Goal: Task Accomplishment & Management: Use online tool/utility

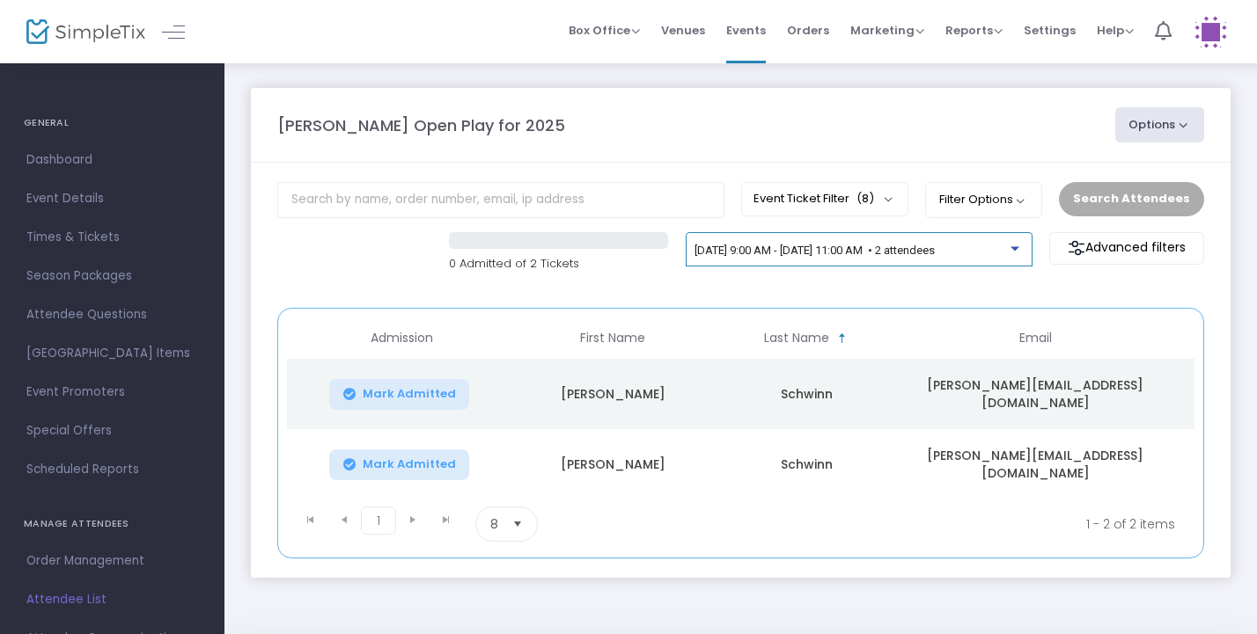
click at [934, 248] on span "[DATE] 9:00 AM - [DATE] 11:00 AM • 2 attendees" at bounding box center [814, 250] width 240 height 13
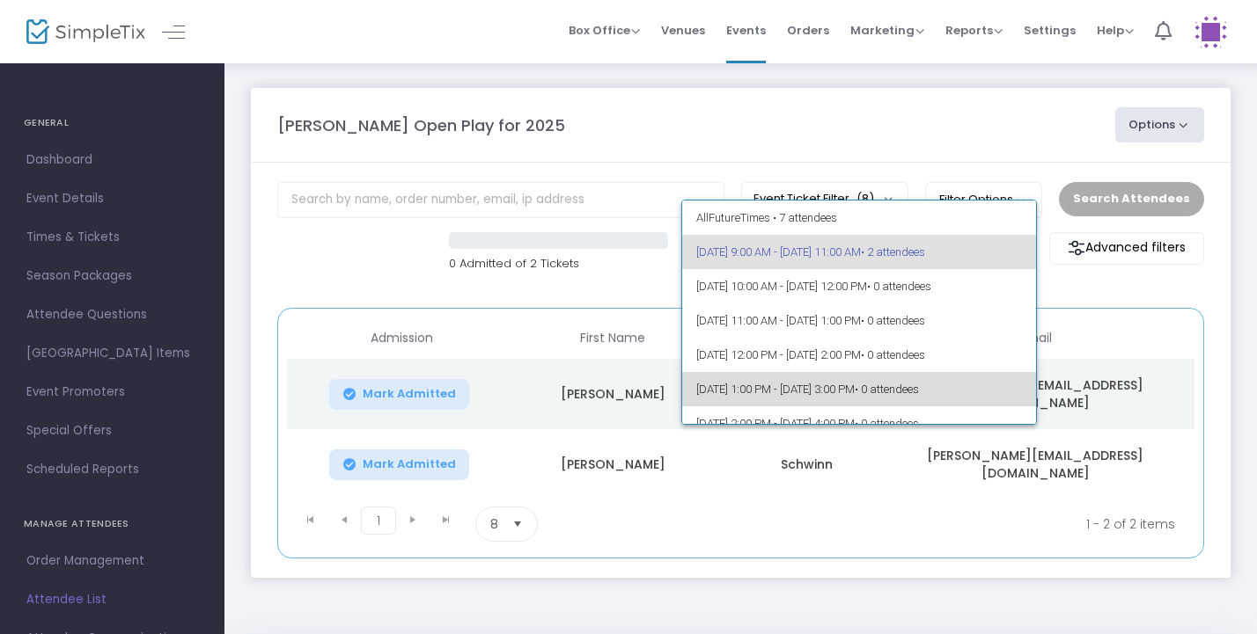
click at [910, 397] on span "10/14/2025 @ 1:00 PM - 10/14/2025 @ 3:00 PM • 0 attendees" at bounding box center [859, 389] width 326 height 34
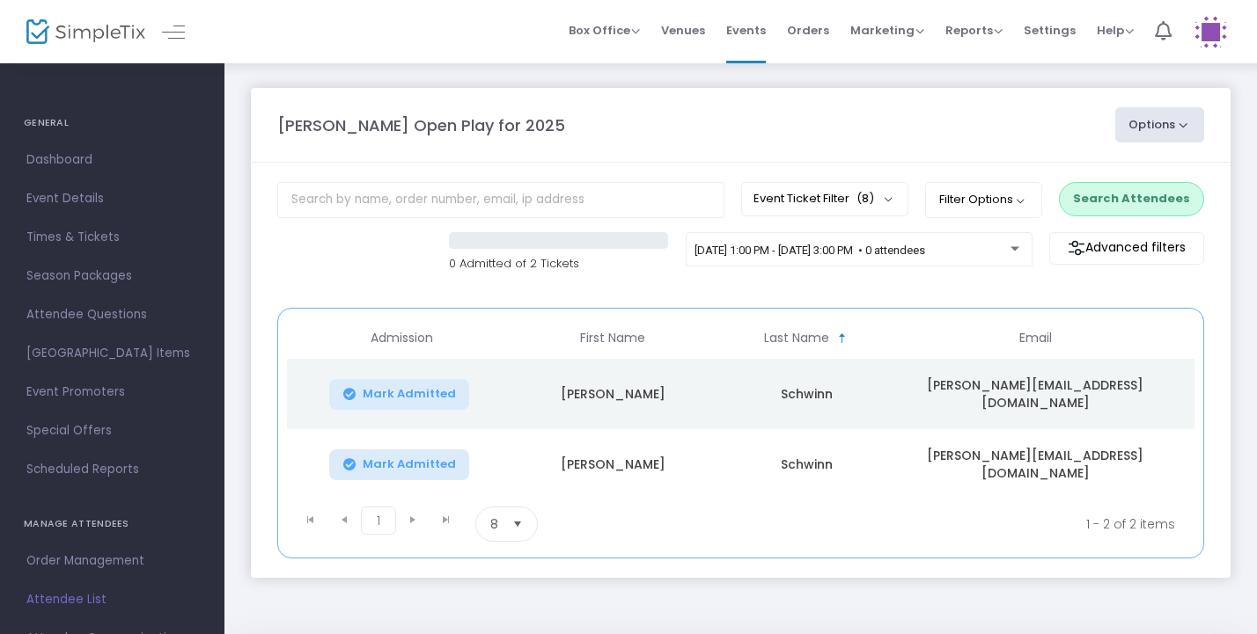
click at [1122, 196] on button "Search Attendees" at bounding box center [1131, 198] width 145 height 33
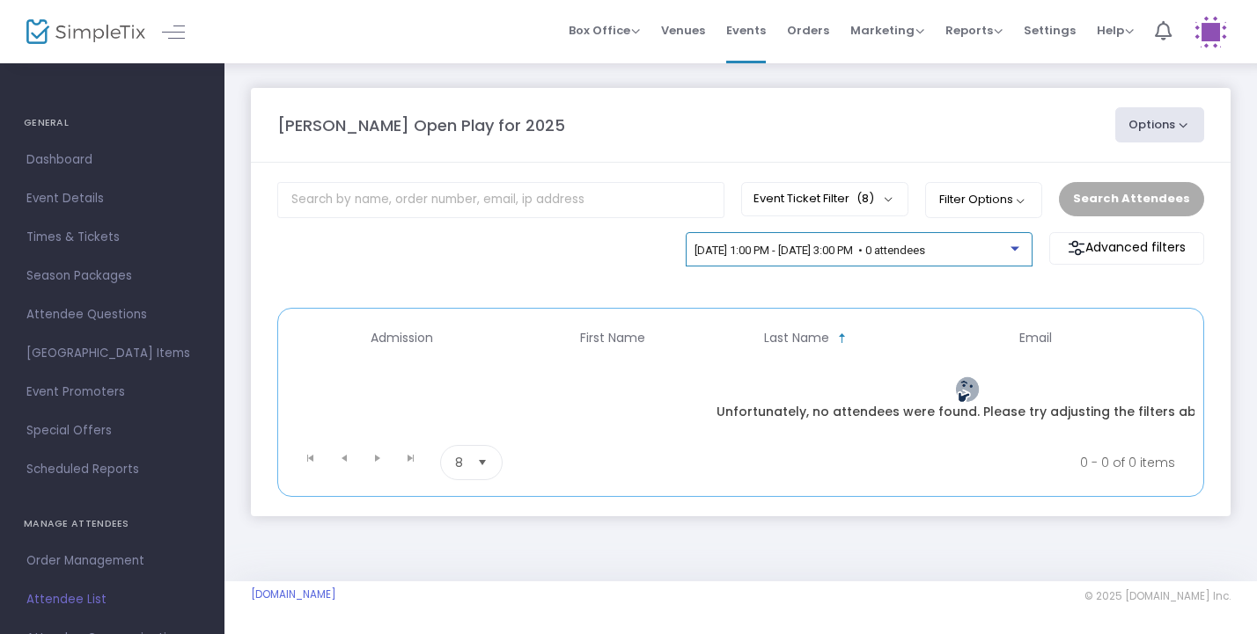
click at [925, 253] on span "10/14/2025 @ 1:00 PM - 10/14/2025 @ 3:00 PM • 0 attendees" at bounding box center [809, 250] width 231 height 13
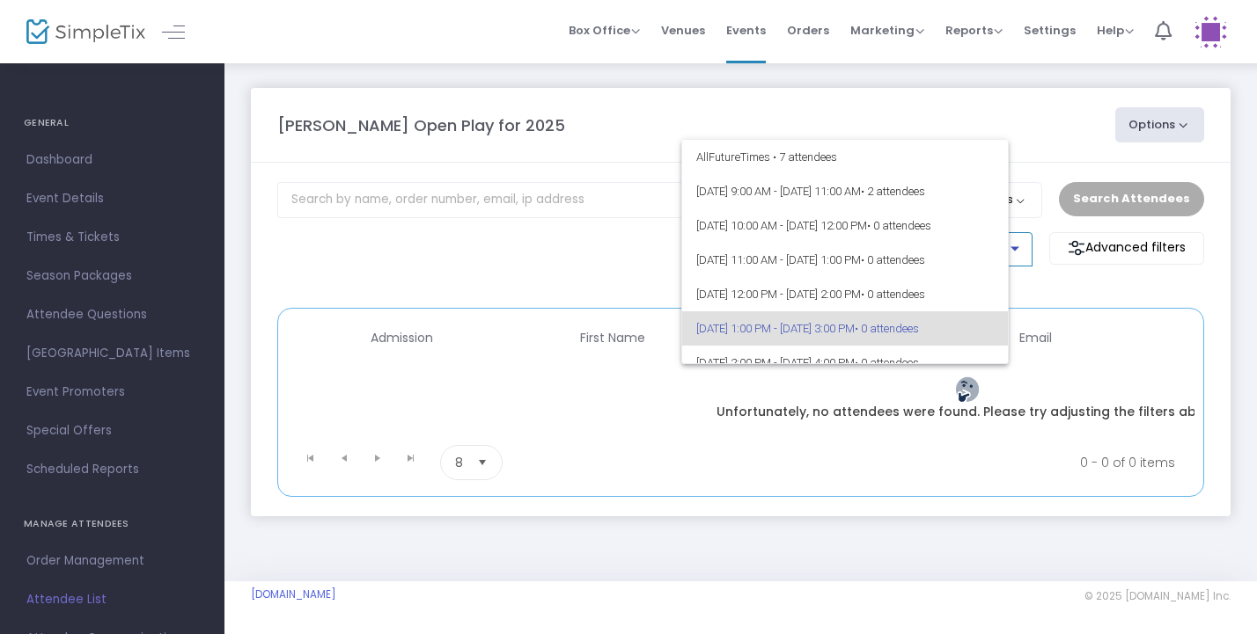
scroll to position [76, 0]
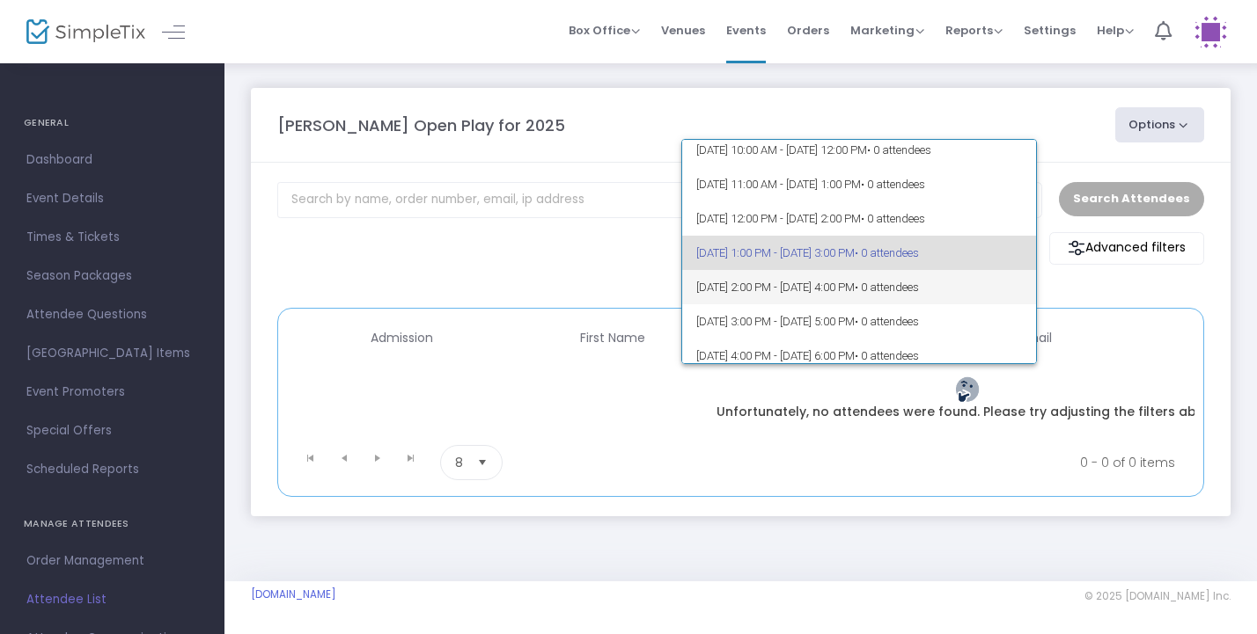
click at [919, 289] on span "• 0 attendees" at bounding box center [886, 287] width 64 height 13
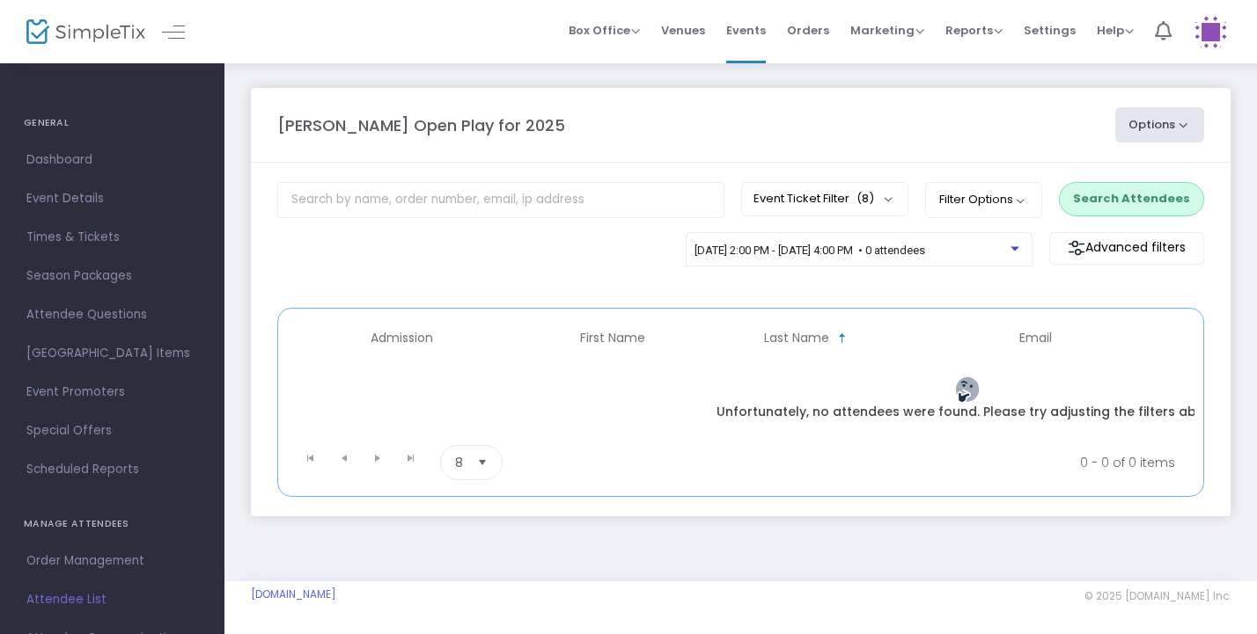
click at [1122, 198] on button "Search Attendees" at bounding box center [1131, 198] width 145 height 33
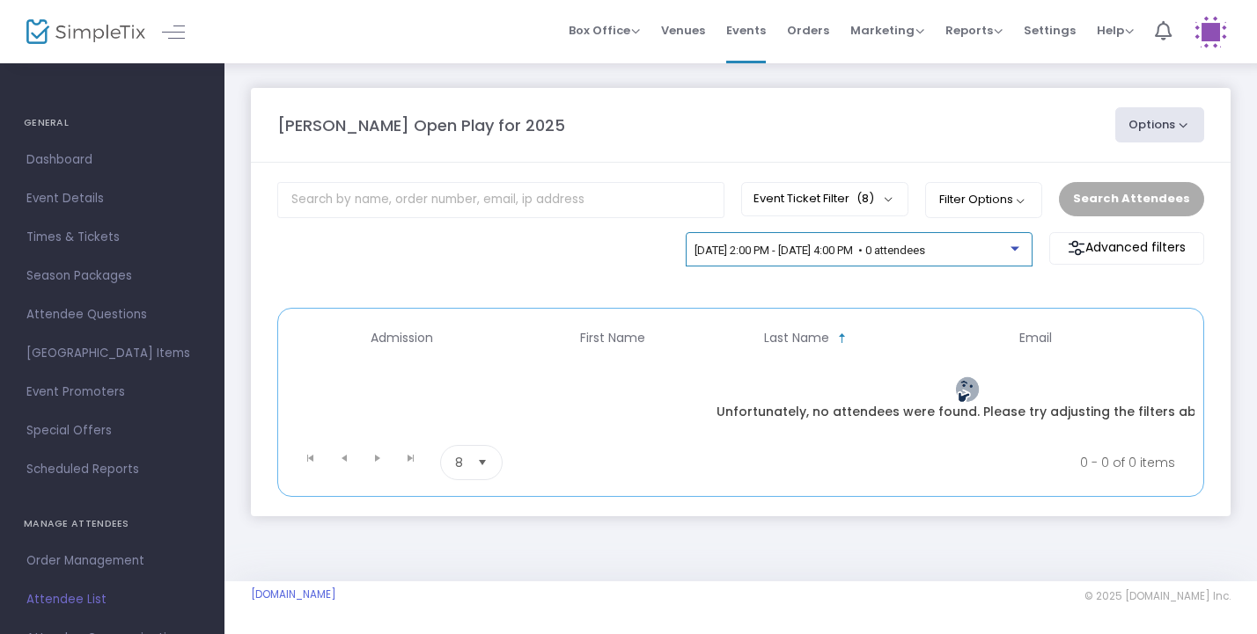
click at [925, 251] on span "10/14/2025 @ 2:00 PM - 10/14/2025 @ 4:00 PM • 0 attendees" at bounding box center [809, 250] width 231 height 13
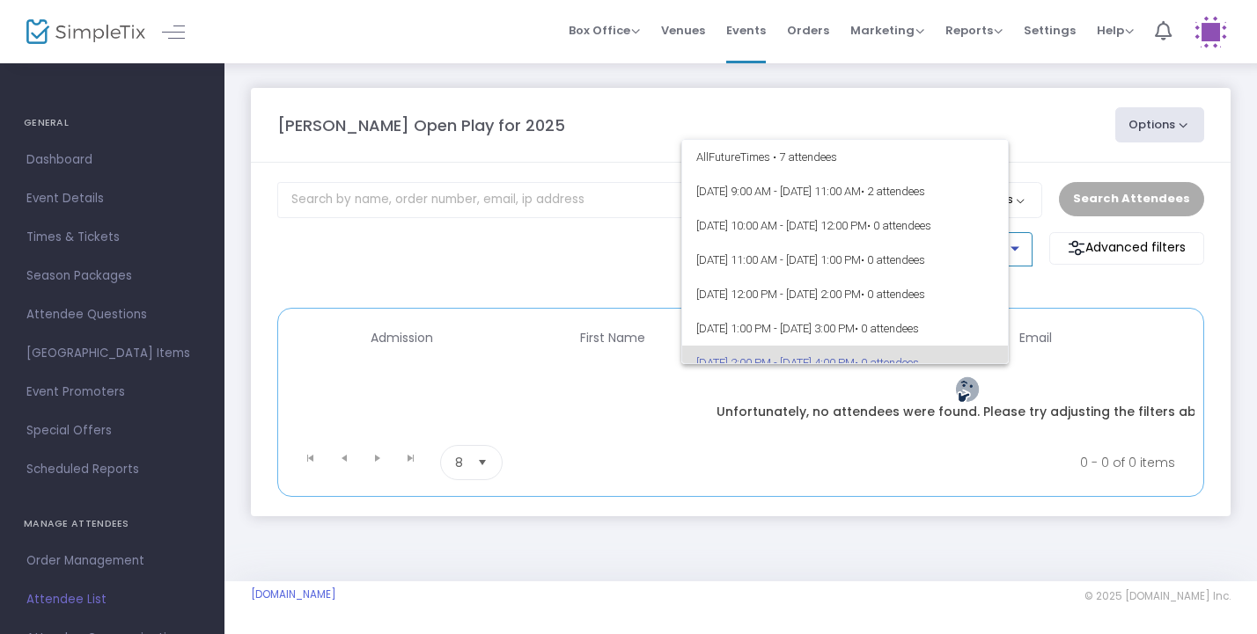
scroll to position [110, 0]
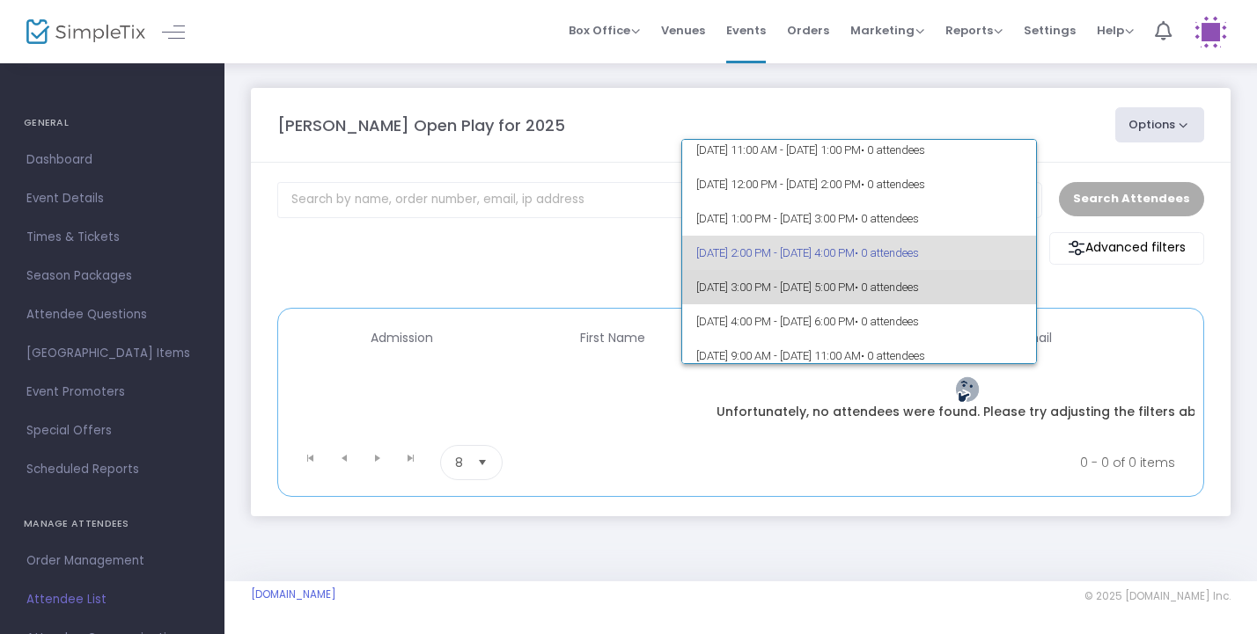
click at [919, 290] on span "• 0 attendees" at bounding box center [886, 287] width 64 height 13
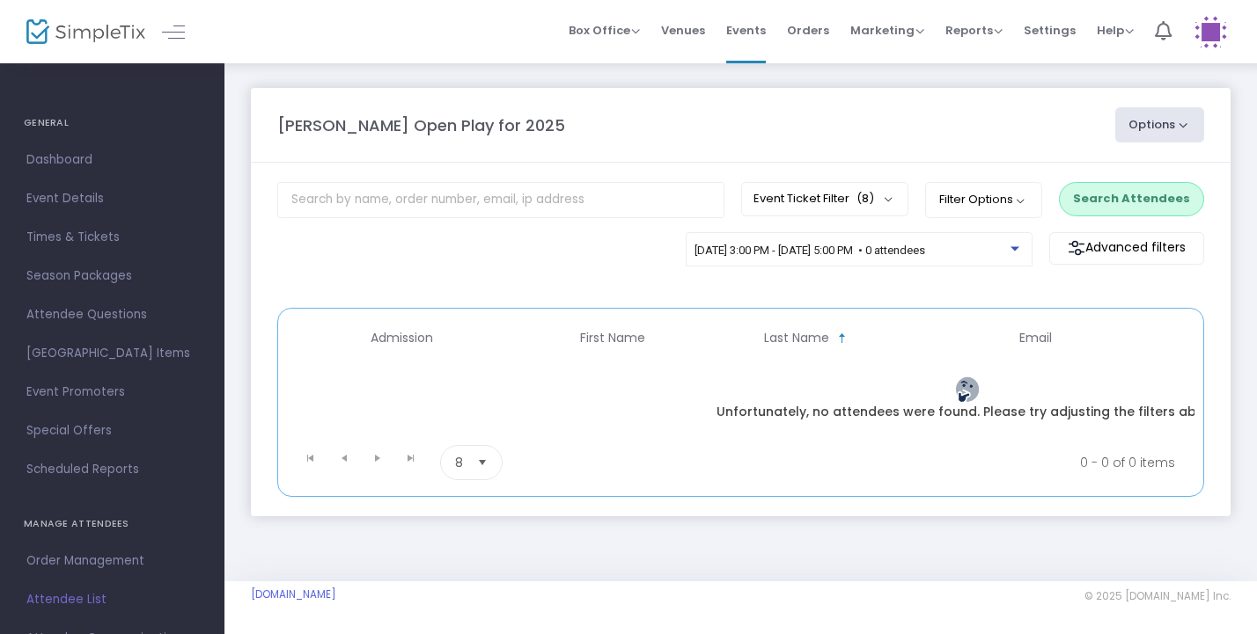
click at [1100, 202] on button "Search Attendees" at bounding box center [1131, 198] width 145 height 33
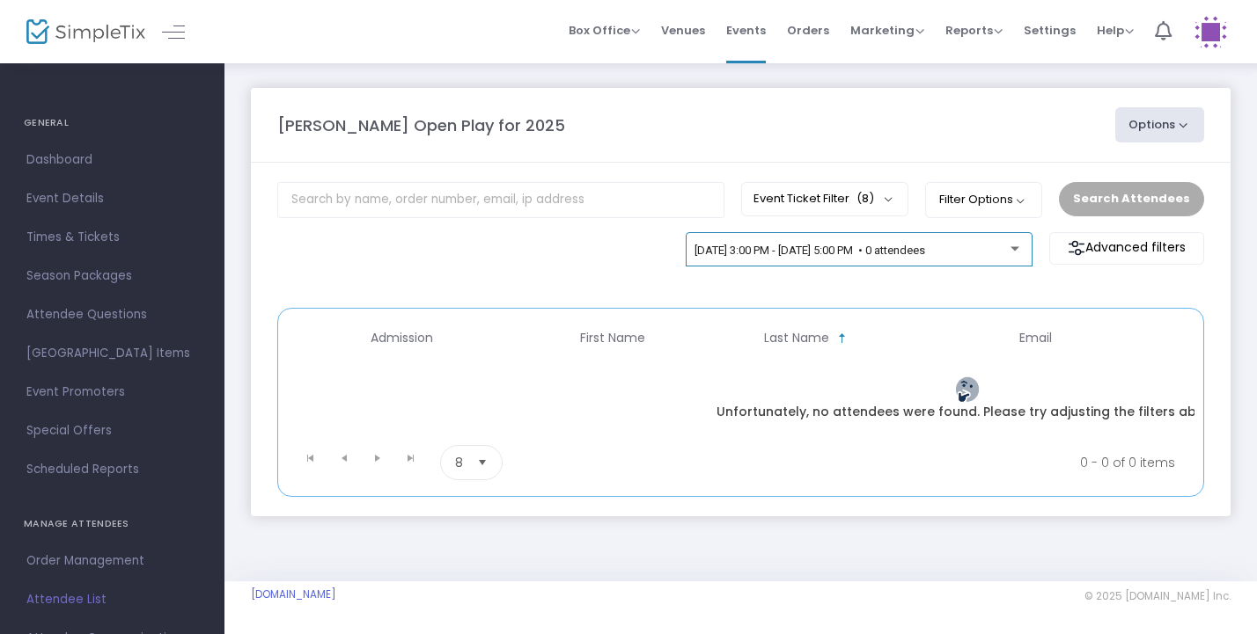
click at [925, 253] on span "10/14/2025 @ 3:00 PM - 10/14/2025 @ 5:00 PM • 0 attendees" at bounding box center [809, 250] width 231 height 13
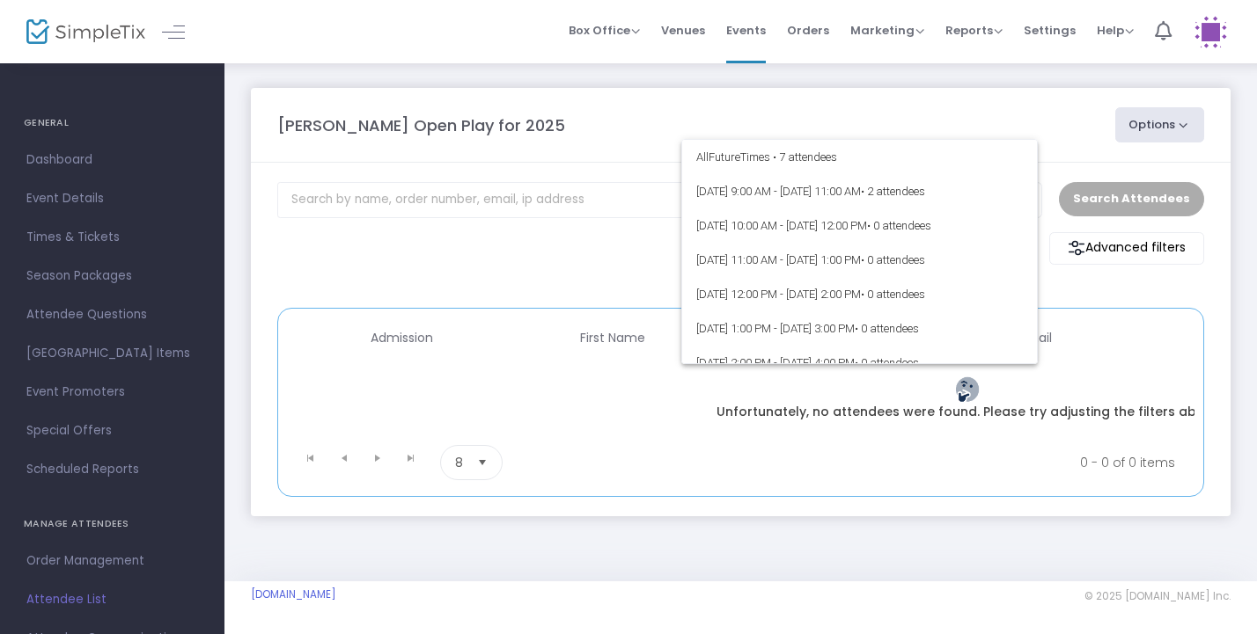
scroll to position [144, 0]
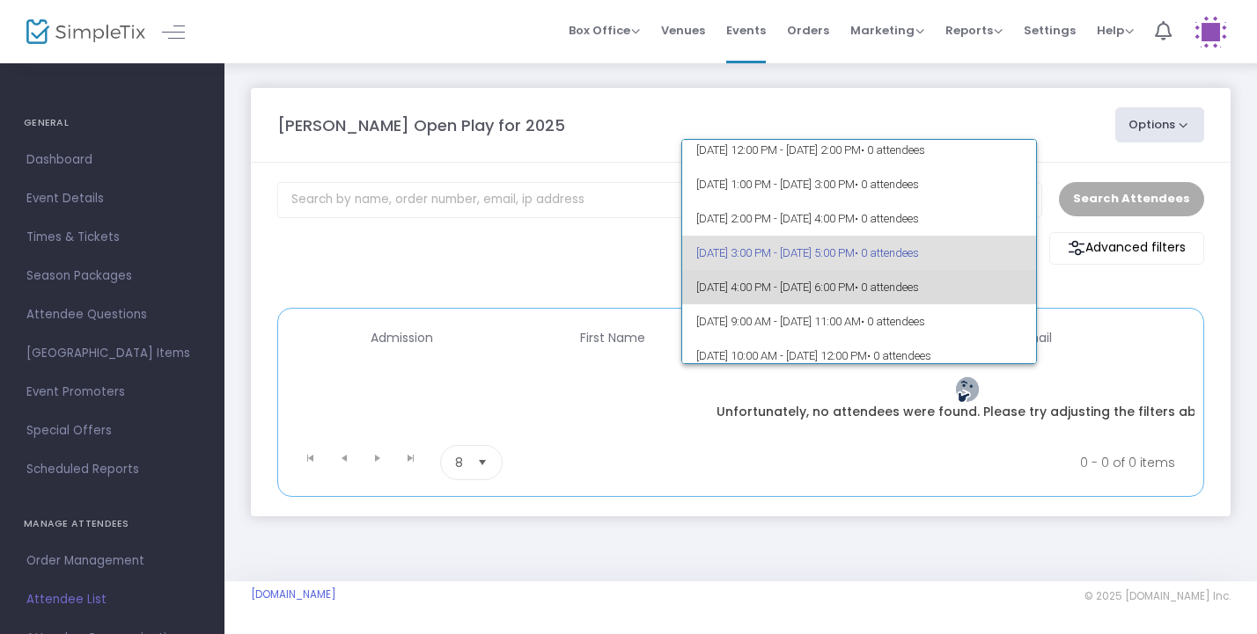
click at [919, 282] on span "• 0 attendees" at bounding box center [886, 287] width 64 height 13
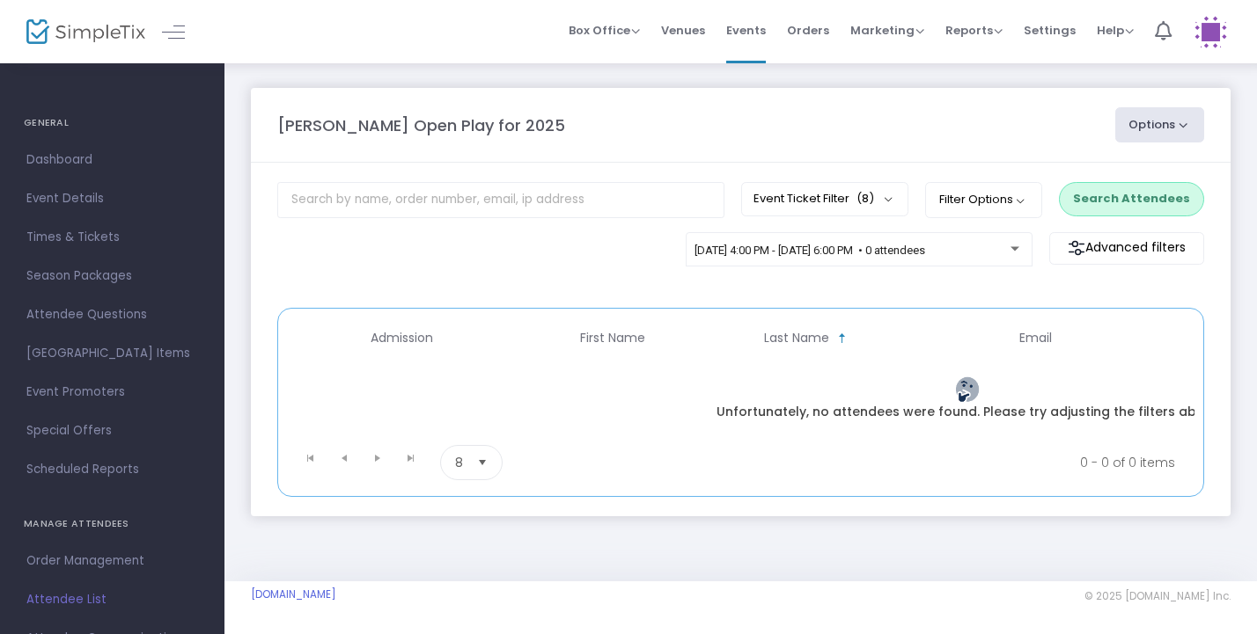
click at [1120, 196] on button "Search Attendees" at bounding box center [1131, 198] width 145 height 33
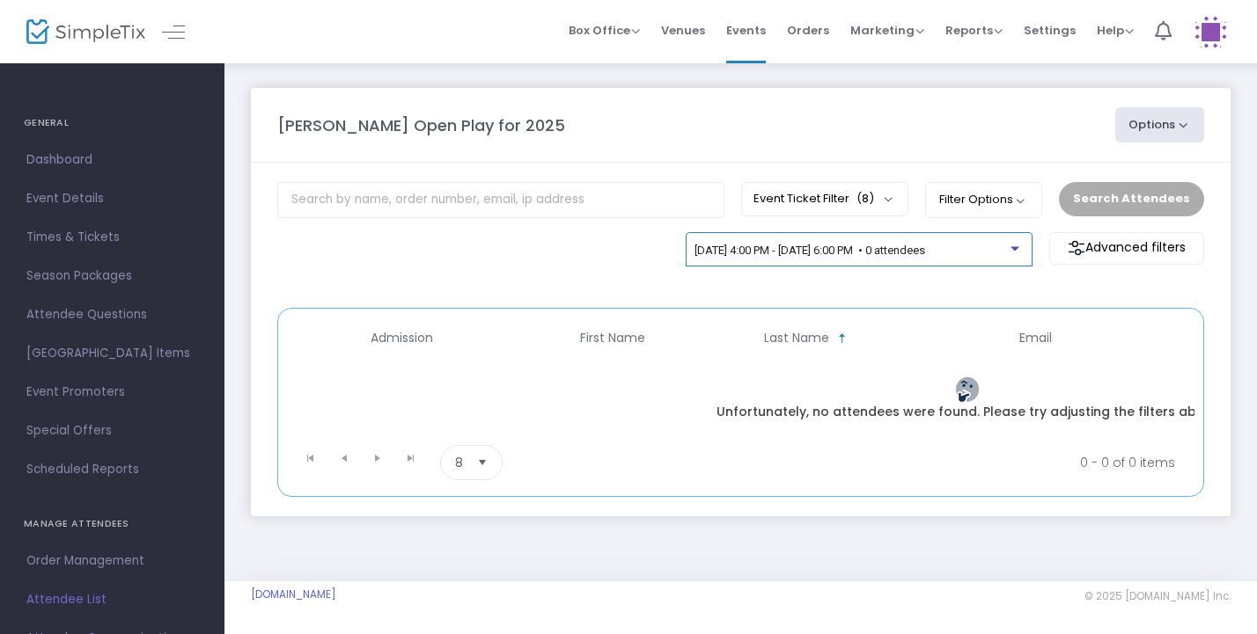
click at [908, 253] on span "10/14/2025 @ 4:00 PM - 10/14/2025 @ 6:00 PM • 0 attendees" at bounding box center [809, 250] width 231 height 13
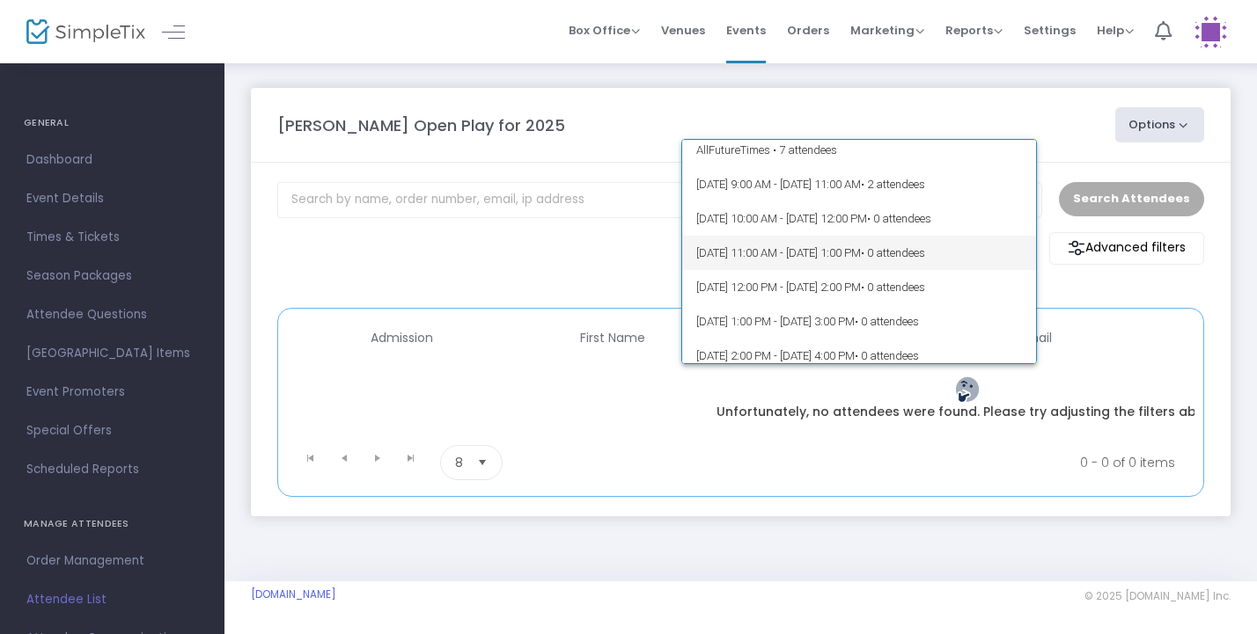
scroll to position [2, 0]
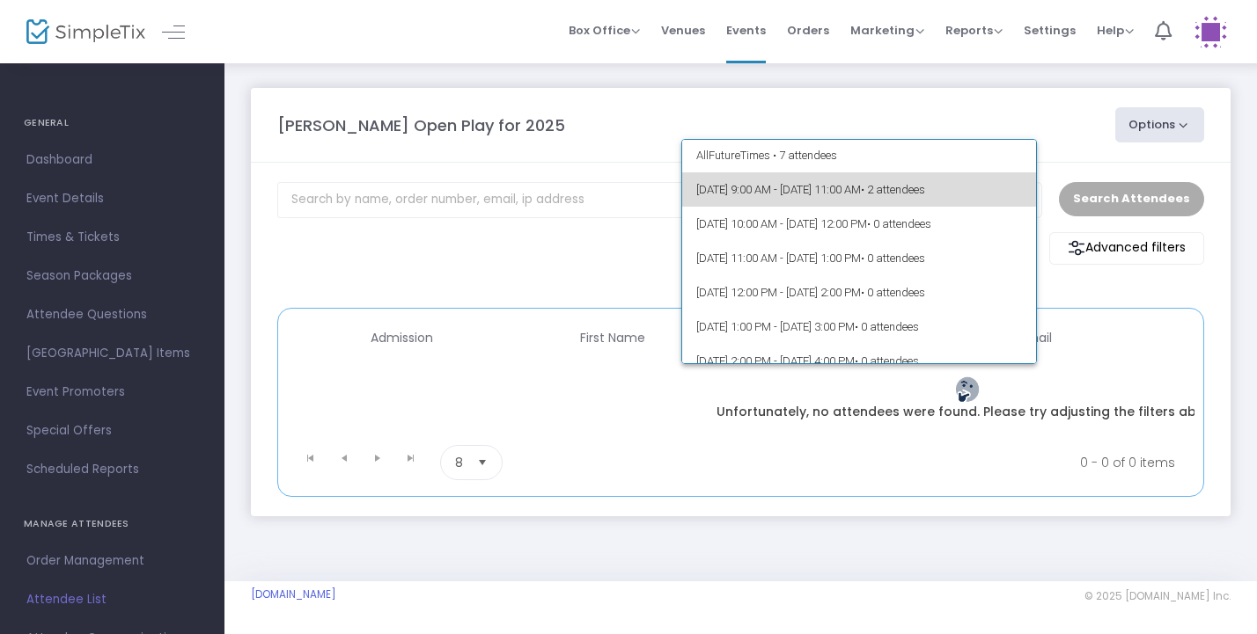
click at [929, 203] on span "10/14/2025 @ 9:00 AM - 10/14/2025 @ 11:00 AM • 2 attendees" at bounding box center [859, 189] width 326 height 34
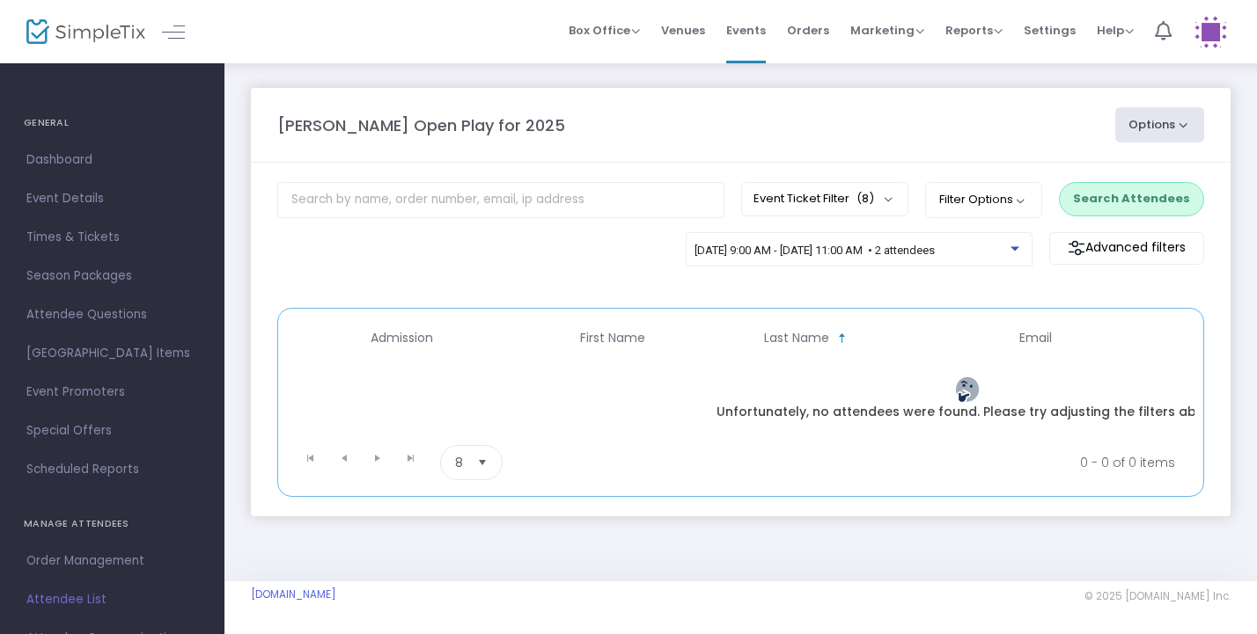
click at [1094, 199] on button "Search Attendees" at bounding box center [1131, 198] width 145 height 33
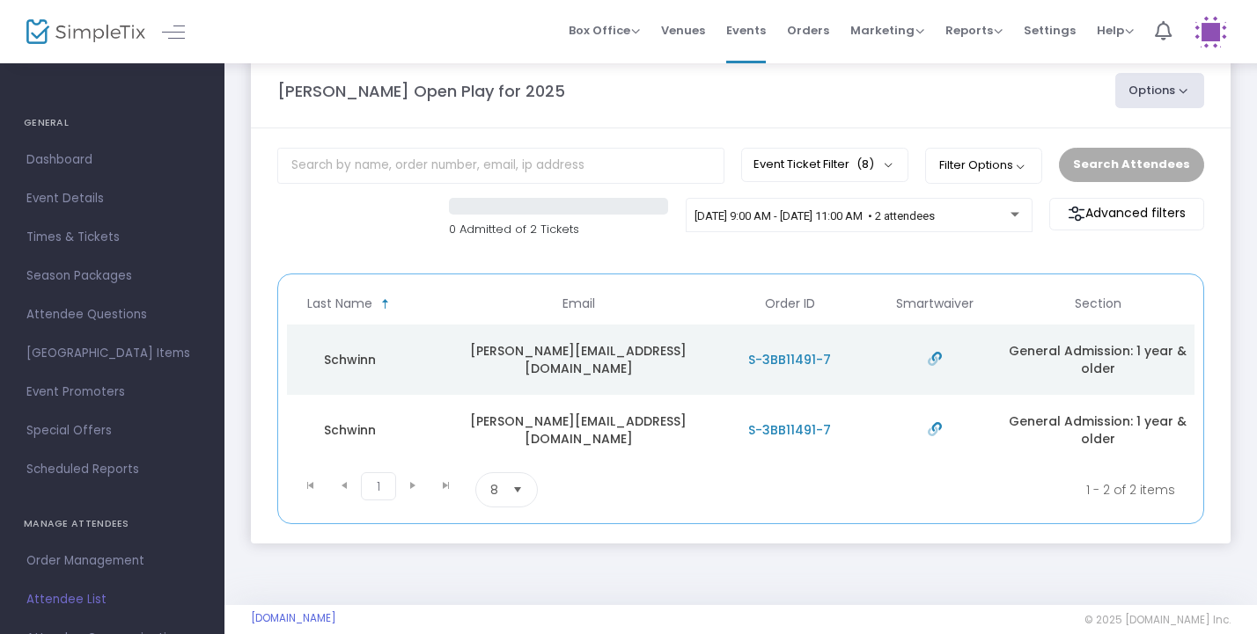
scroll to position [35, 0]
click at [1011, 211] on div at bounding box center [1016, 208] width 12 height 13
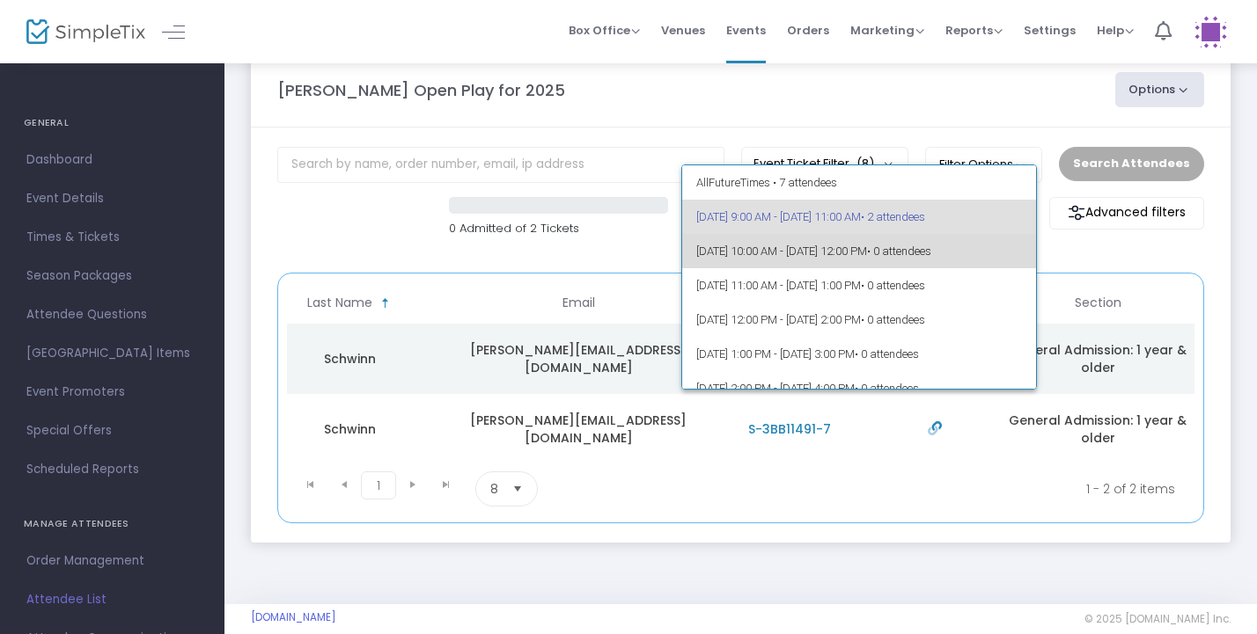
click at [931, 258] on span "• 0 attendees" at bounding box center [899, 251] width 64 height 13
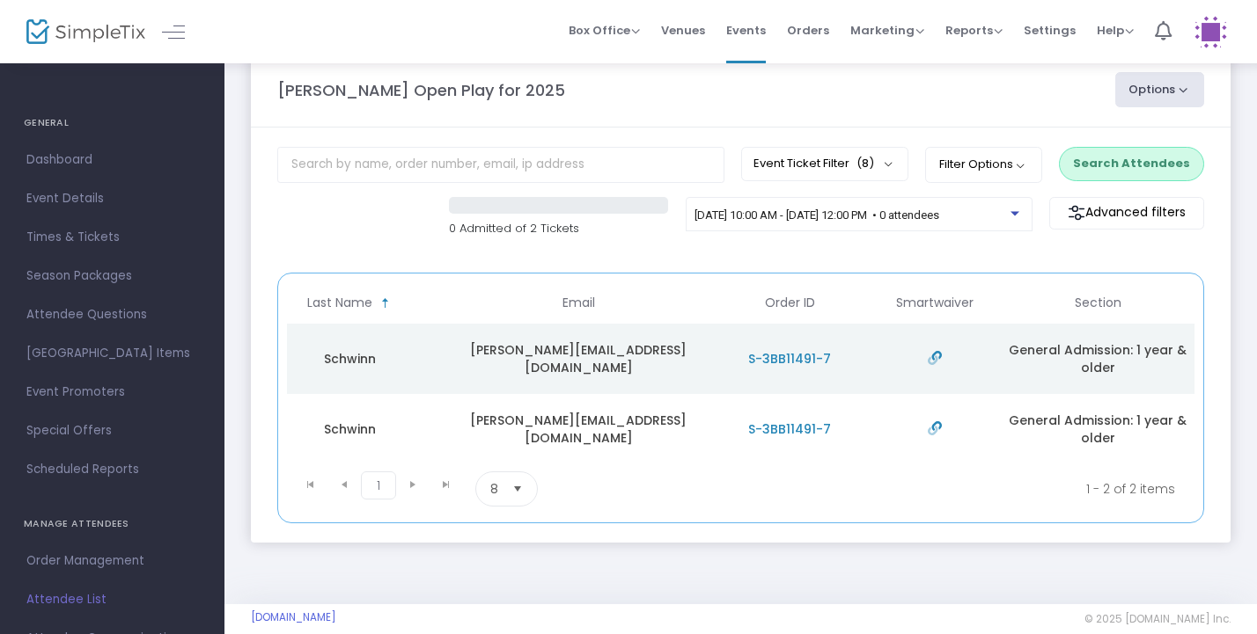
click at [1103, 168] on button "Search Attendees" at bounding box center [1131, 163] width 145 height 33
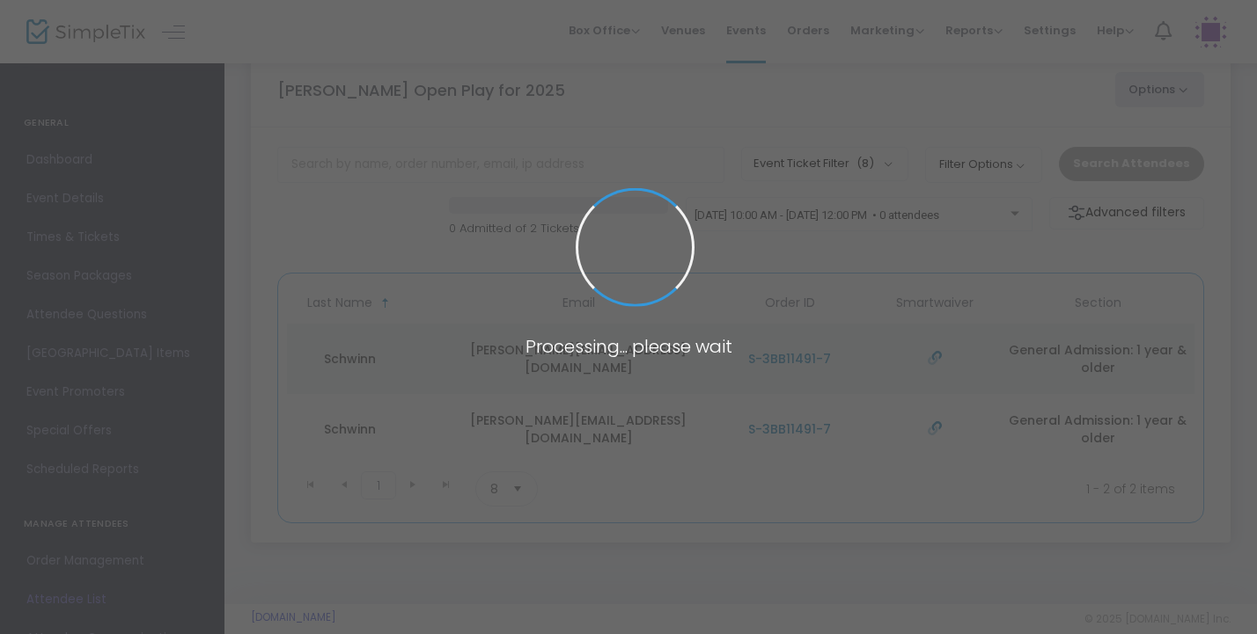
scroll to position [2, 0]
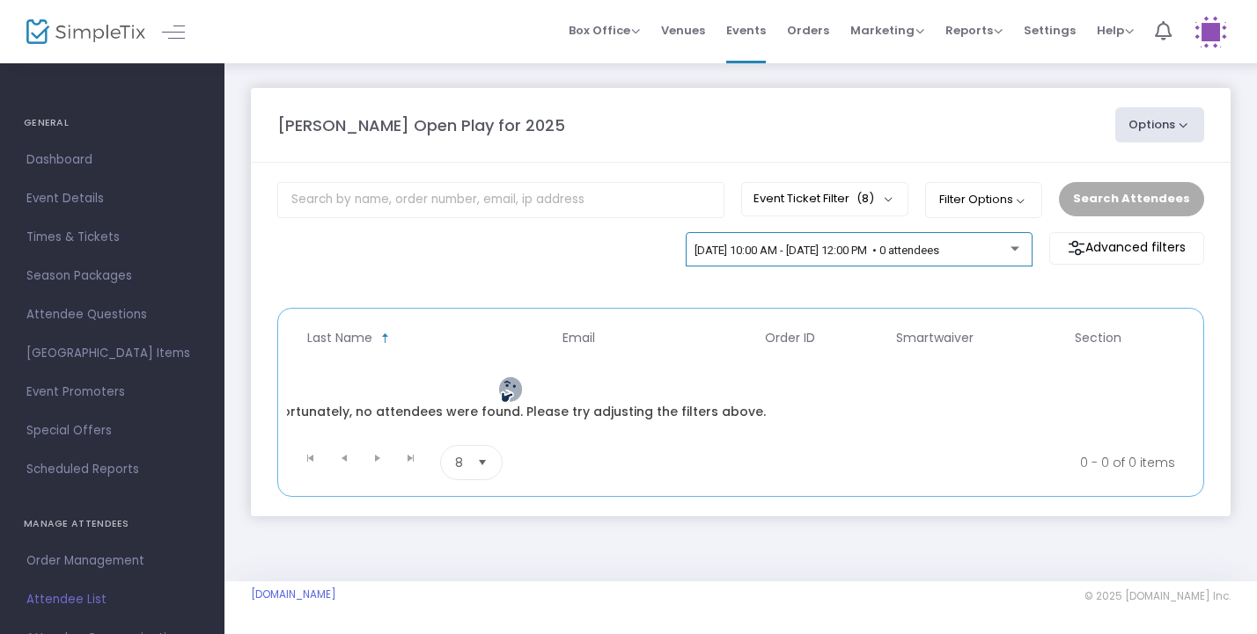
click at [939, 248] on span "10/14/2025 @ 10:00 AM - 10/14/2025 @ 12:00 PM • 0 attendees" at bounding box center [816, 250] width 245 height 13
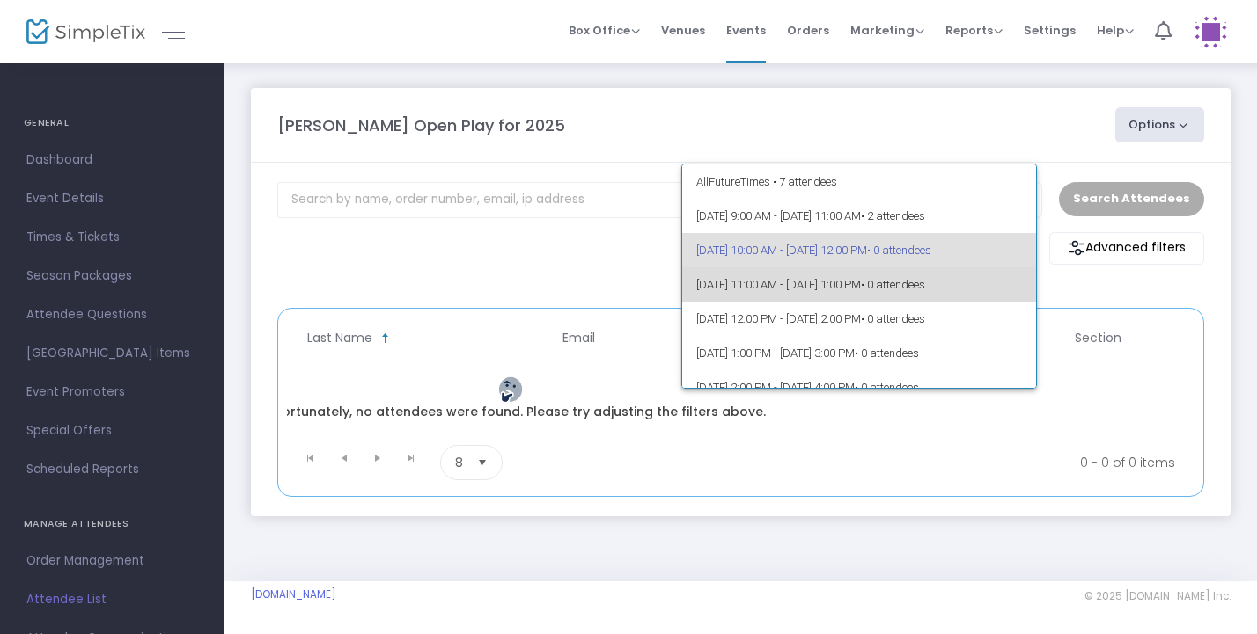
click at [925, 282] on span "• 0 attendees" at bounding box center [893, 284] width 64 height 13
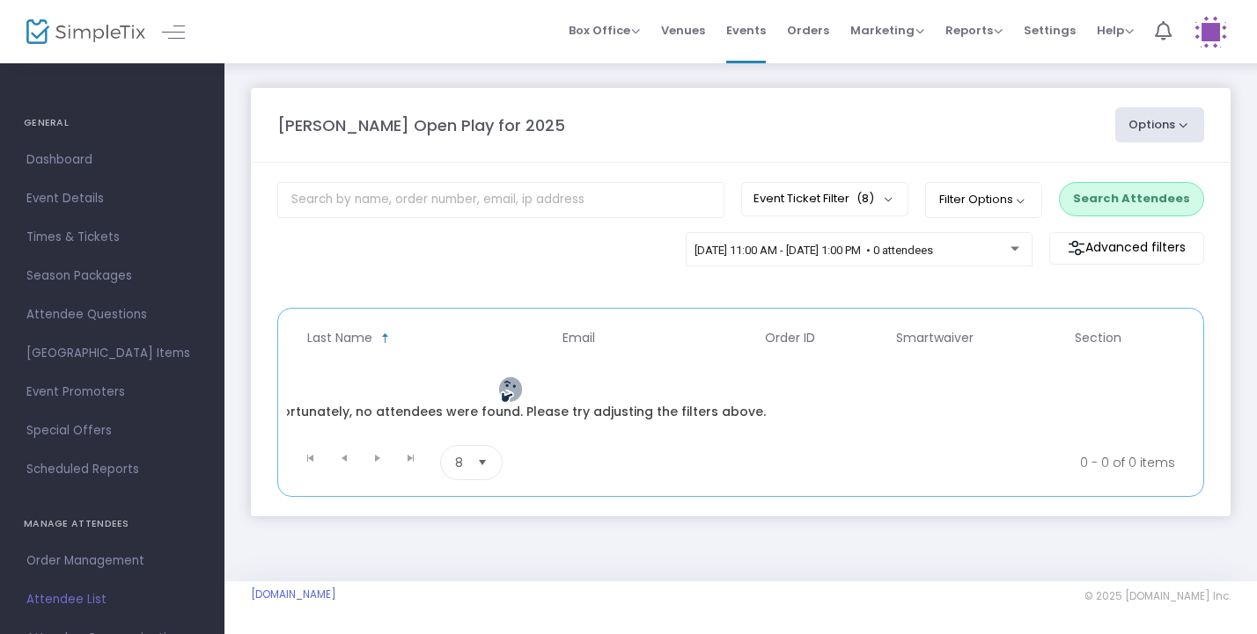
click at [1118, 200] on button "Search Attendees" at bounding box center [1131, 198] width 145 height 33
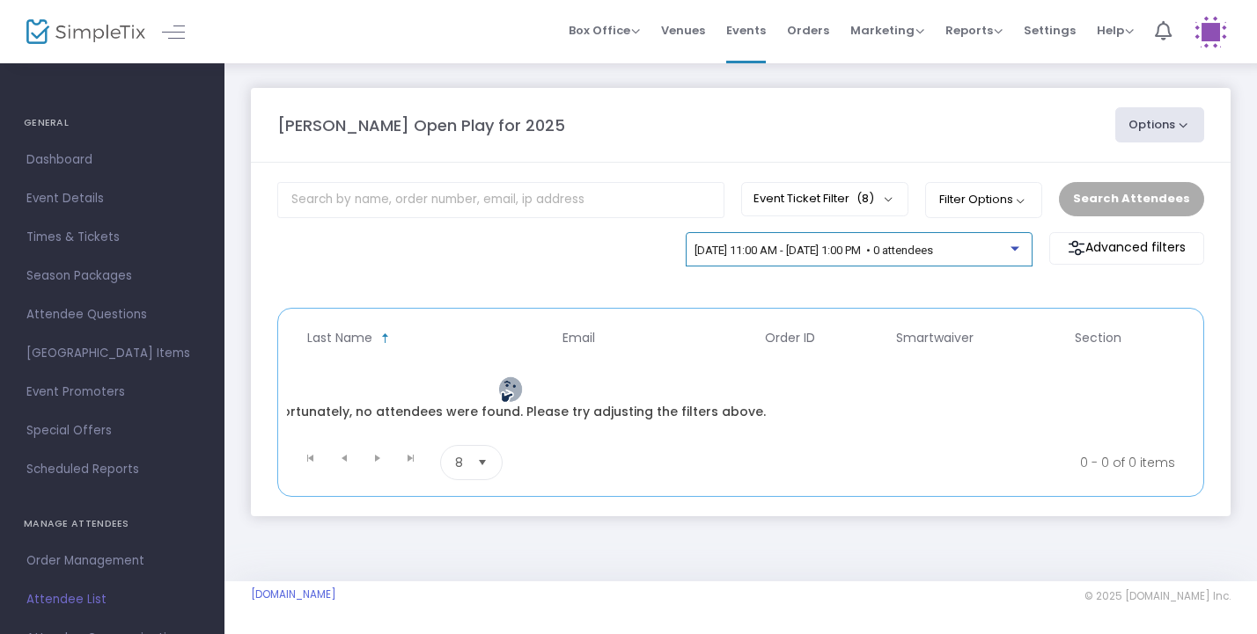
click at [1012, 251] on div at bounding box center [1016, 244] width 12 height 13
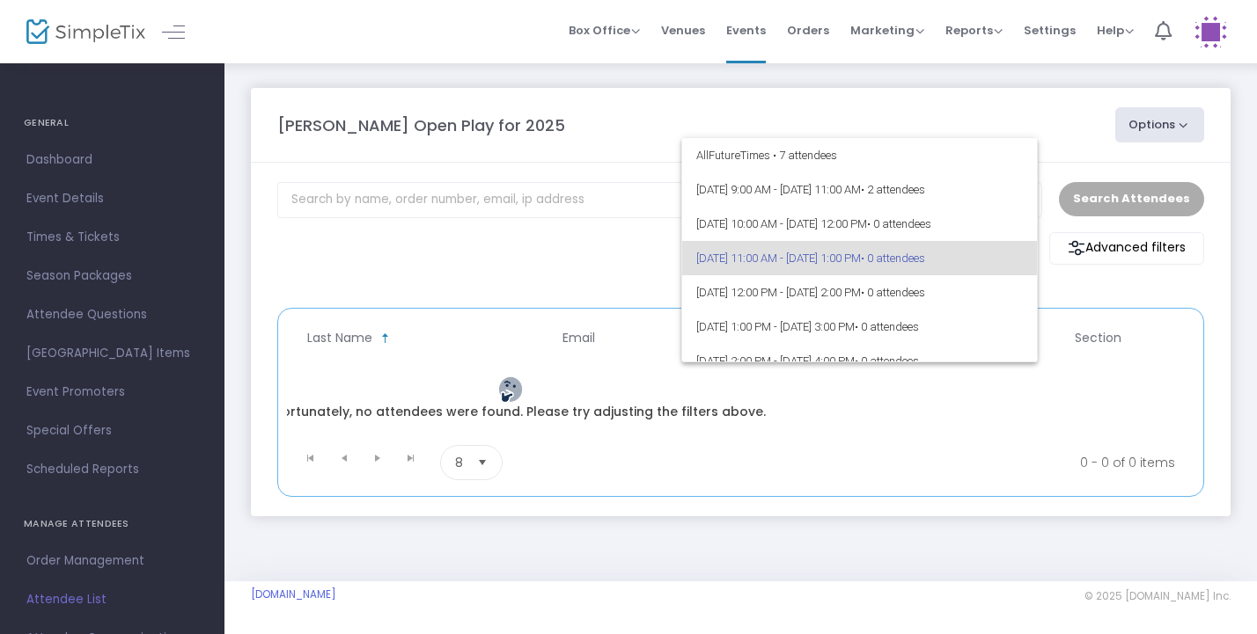
scroll to position [7, 0]
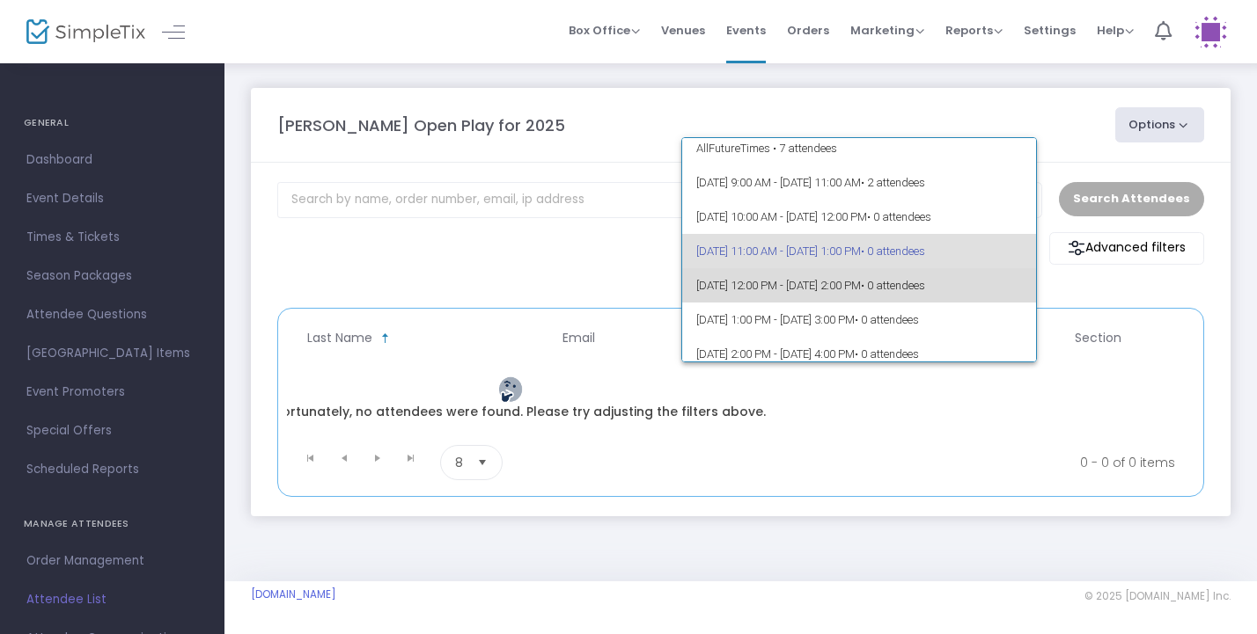
click at [925, 285] on span "• 0 attendees" at bounding box center [893, 285] width 64 height 13
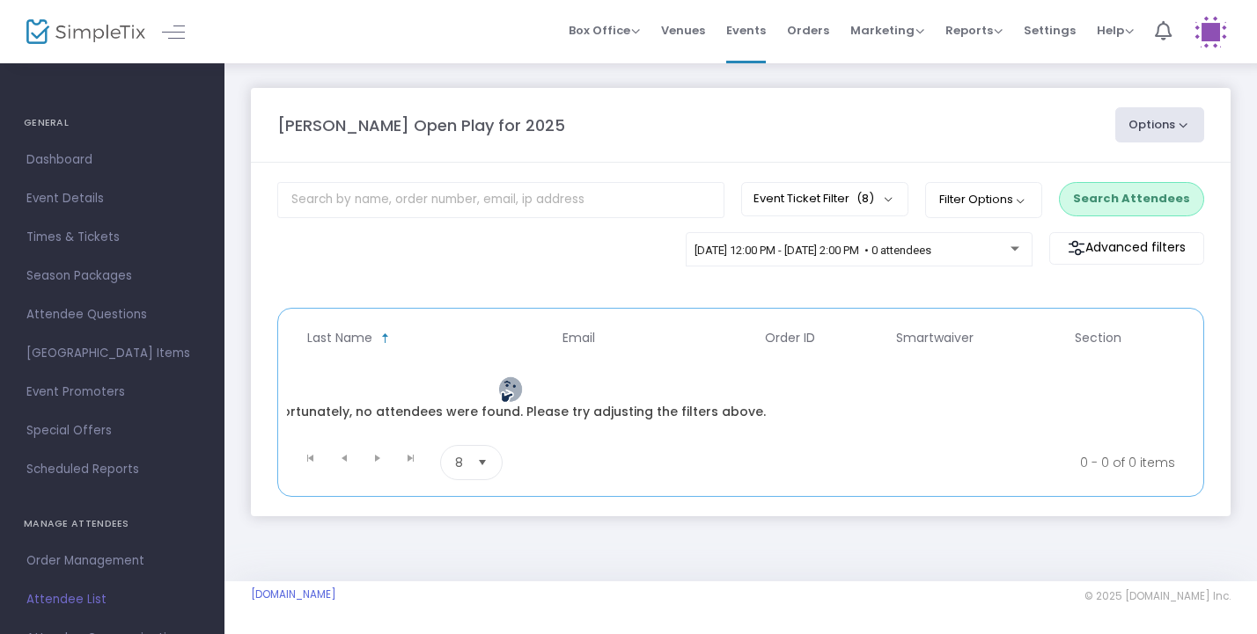
click at [1102, 202] on button "Search Attendees" at bounding box center [1131, 198] width 145 height 33
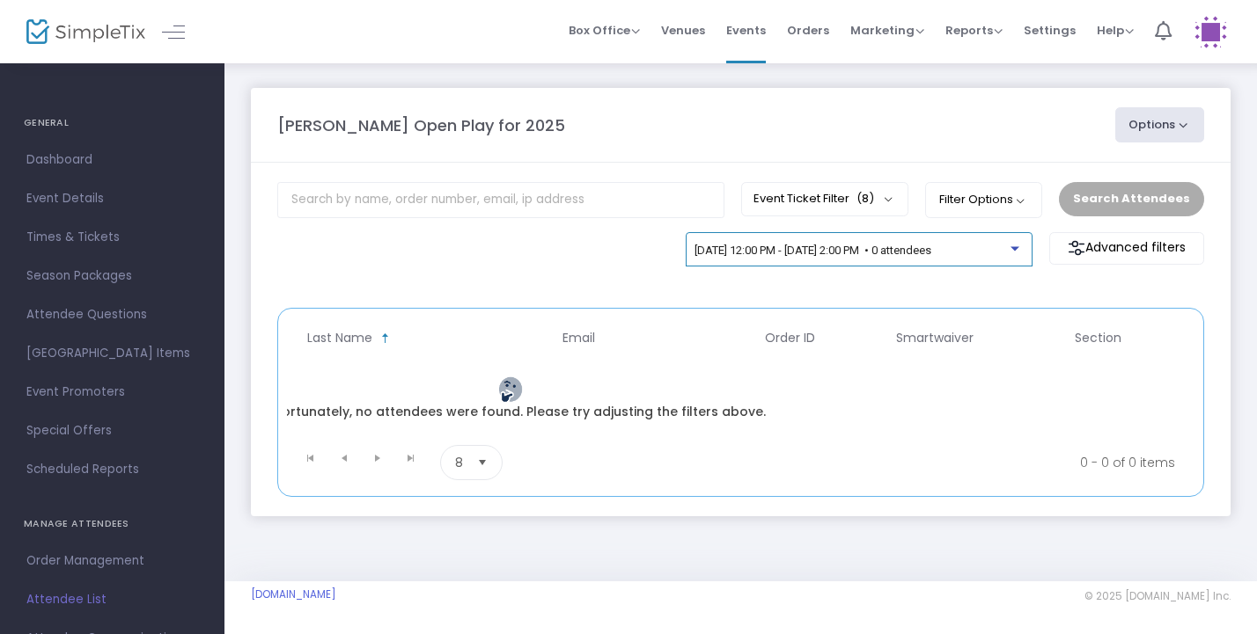
click at [931, 249] on span "10/14/2025 @ 12:00 PM - 10/14/2025 @ 2:00 PM • 0 attendees" at bounding box center [812, 250] width 237 height 13
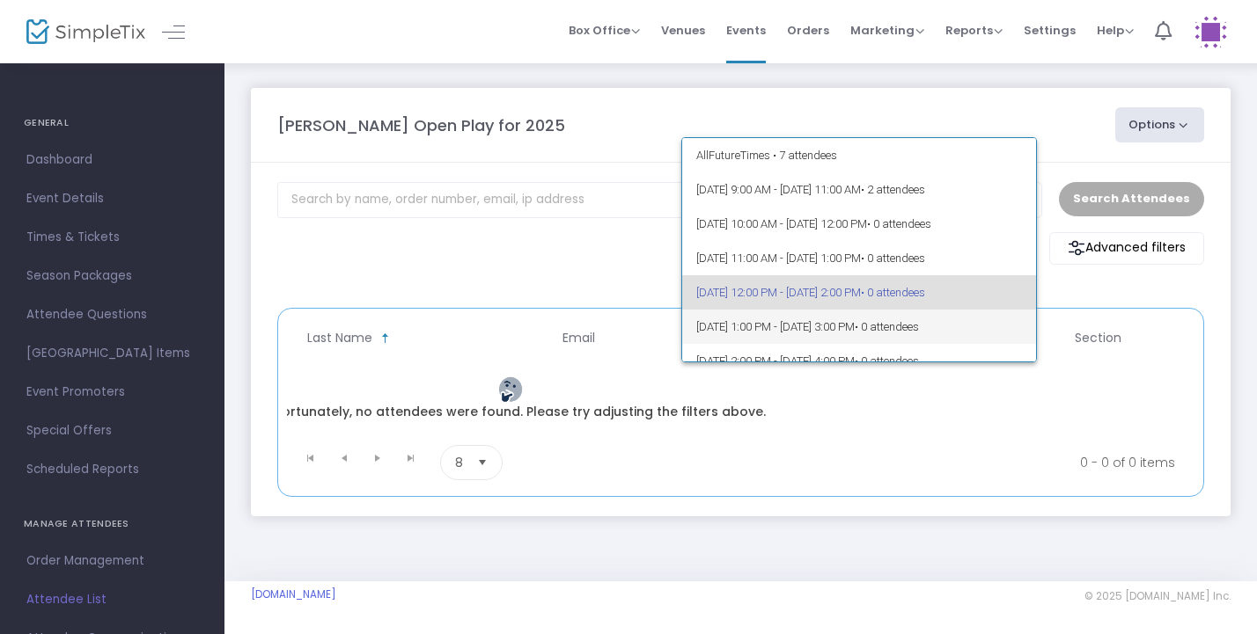
scroll to position [41, 0]
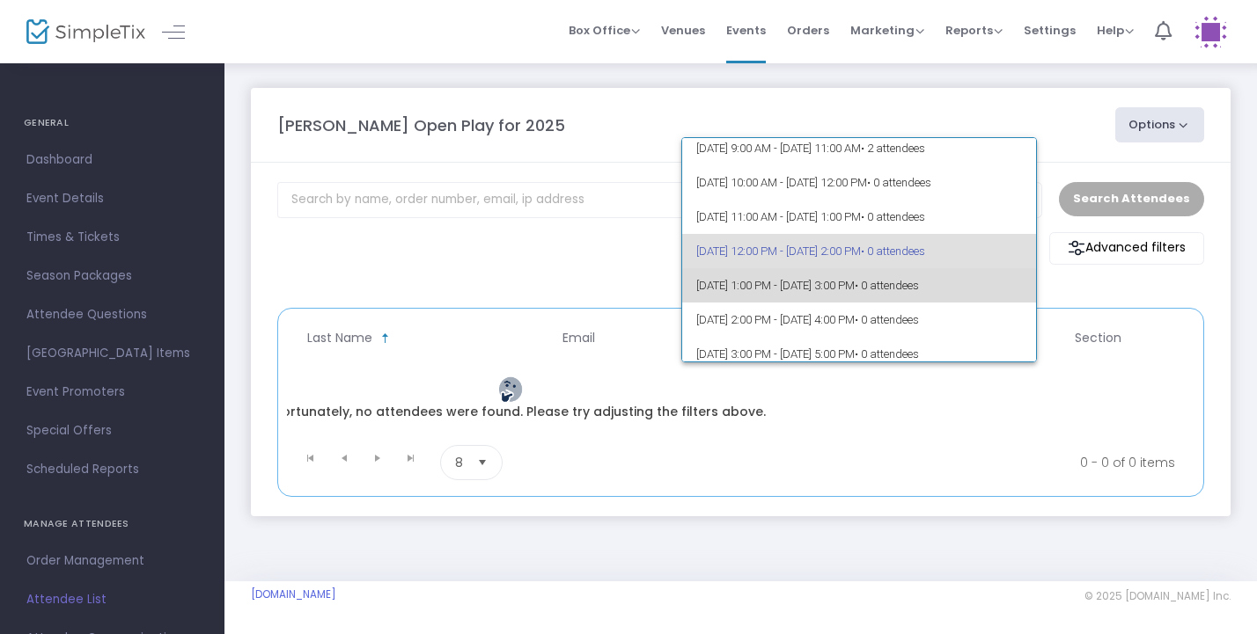
click at [919, 291] on span "• 0 attendees" at bounding box center [886, 285] width 64 height 13
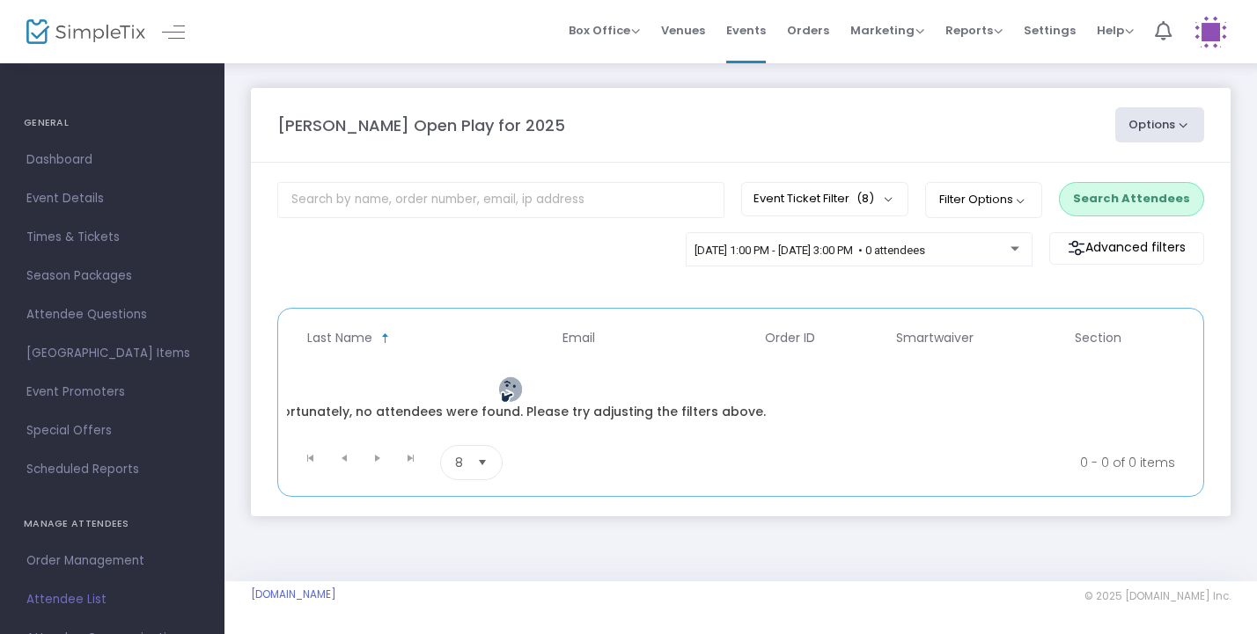
click at [1130, 193] on button "Search Attendees" at bounding box center [1131, 198] width 145 height 33
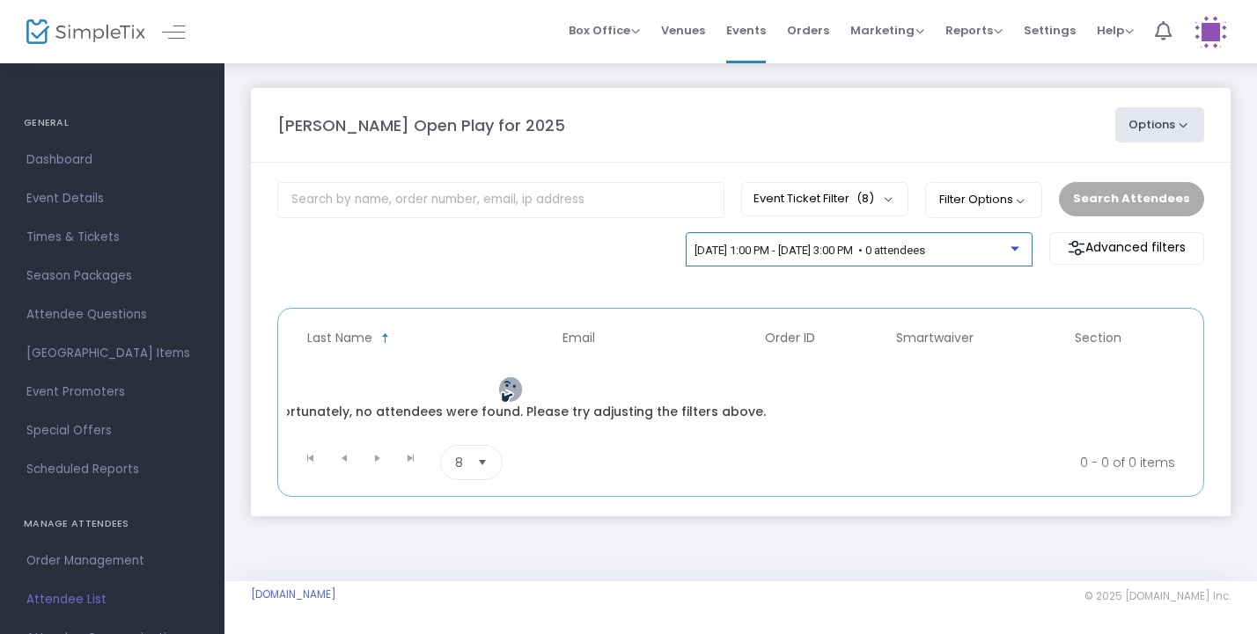
click at [925, 254] on span "10/14/2025 @ 1:00 PM - 10/14/2025 @ 3:00 PM • 0 attendees" at bounding box center [809, 250] width 231 height 13
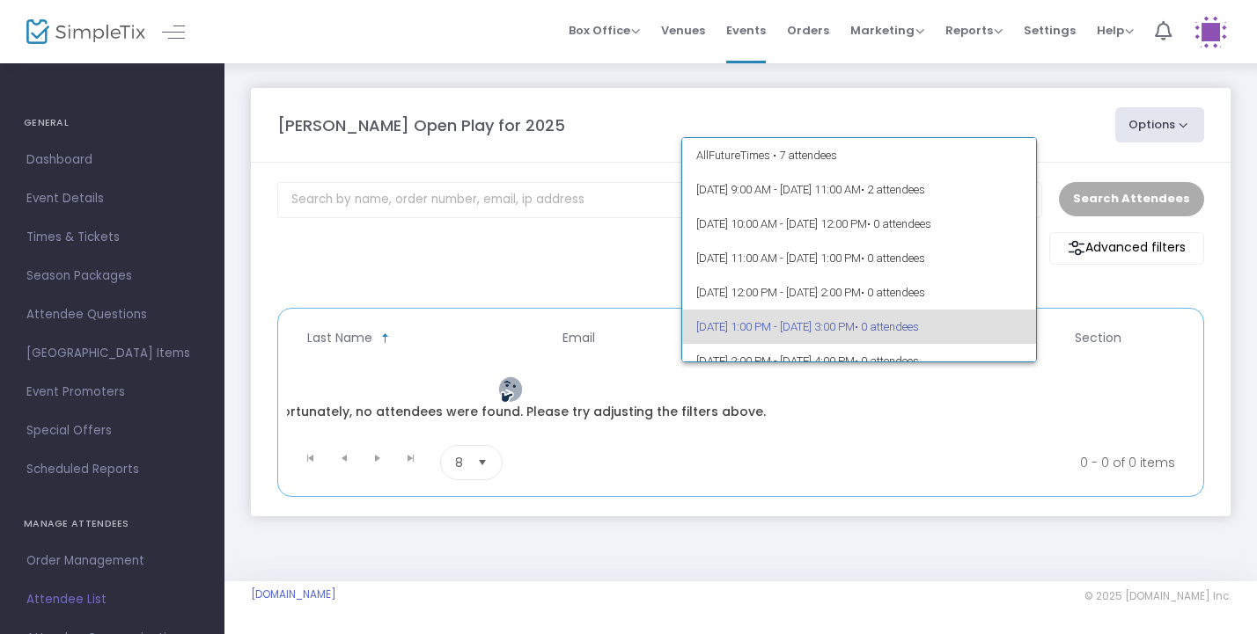
scroll to position [76, 0]
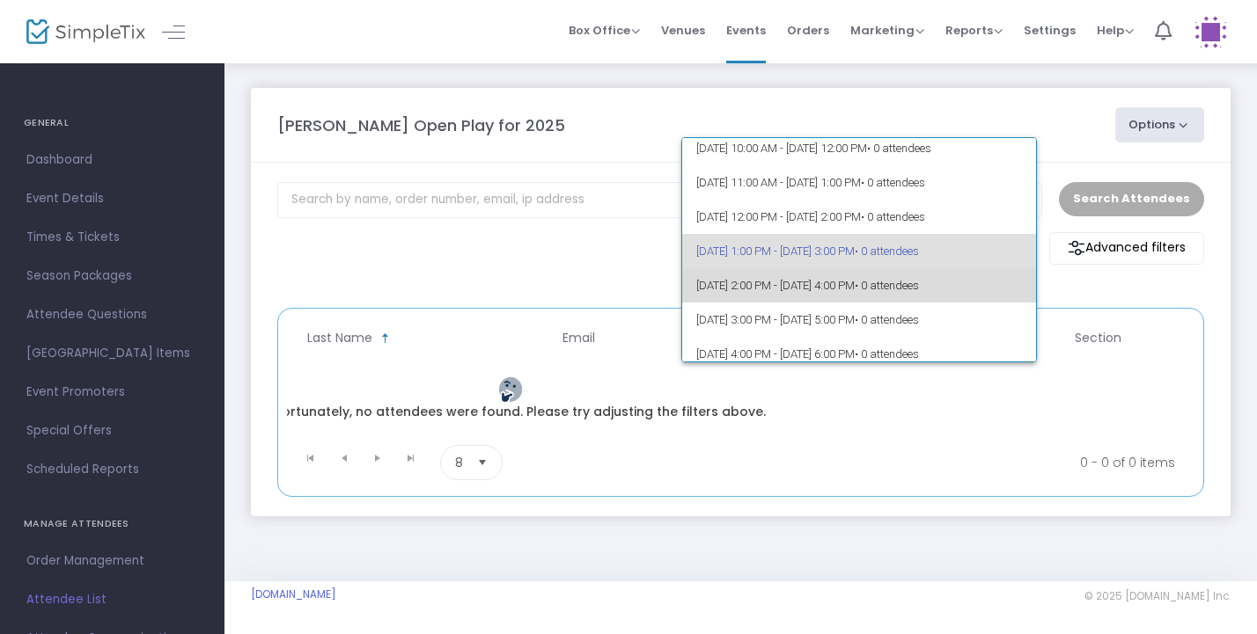
click at [919, 290] on span "• 0 attendees" at bounding box center [886, 285] width 64 height 13
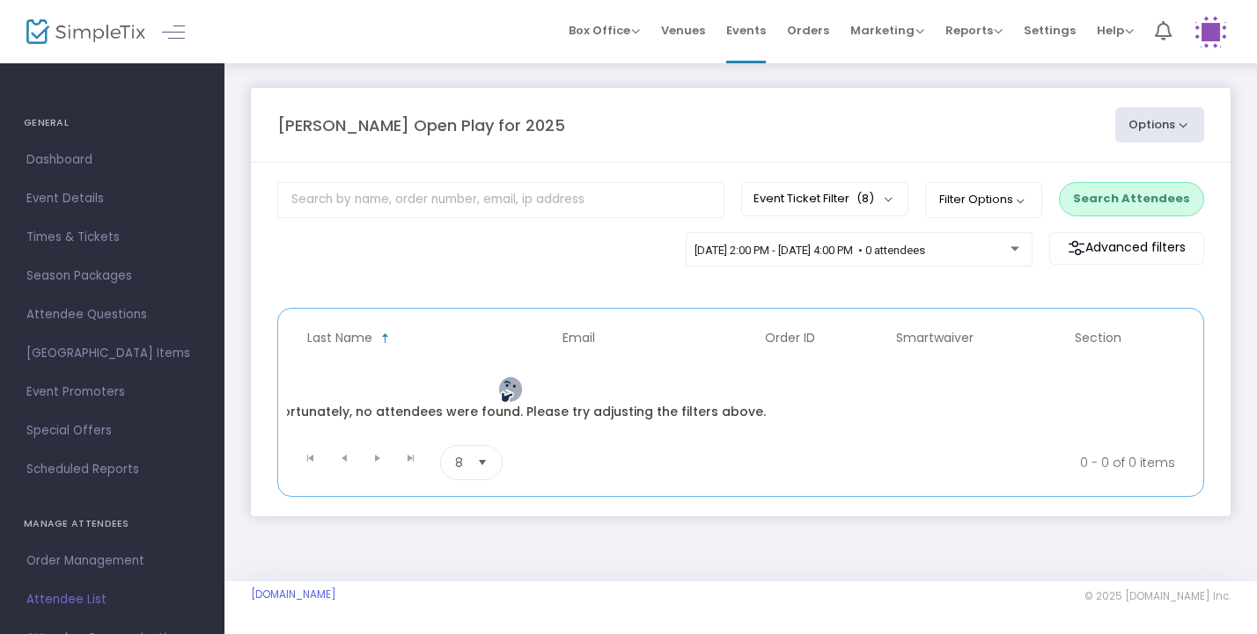
click at [1112, 200] on button "Search Attendees" at bounding box center [1131, 198] width 145 height 33
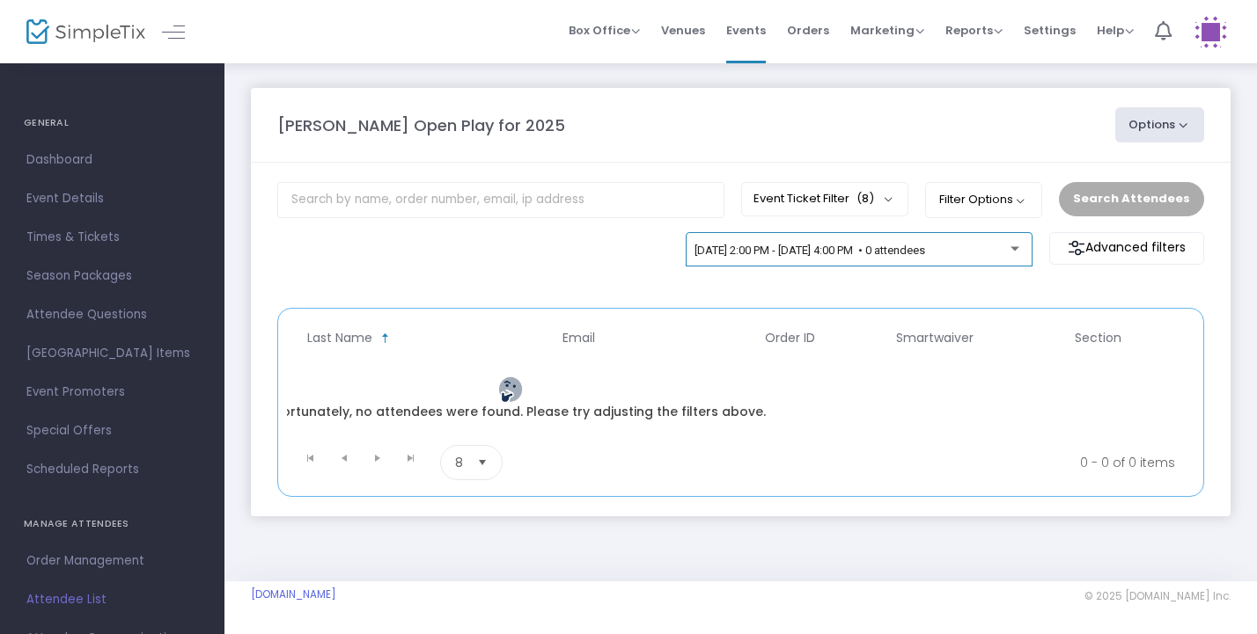
click at [1005, 258] on div "10/14/2025 @ 2:00 PM - 10/14/2025 @ 4:00 PM • 0 attendees" at bounding box center [858, 253] width 328 height 25
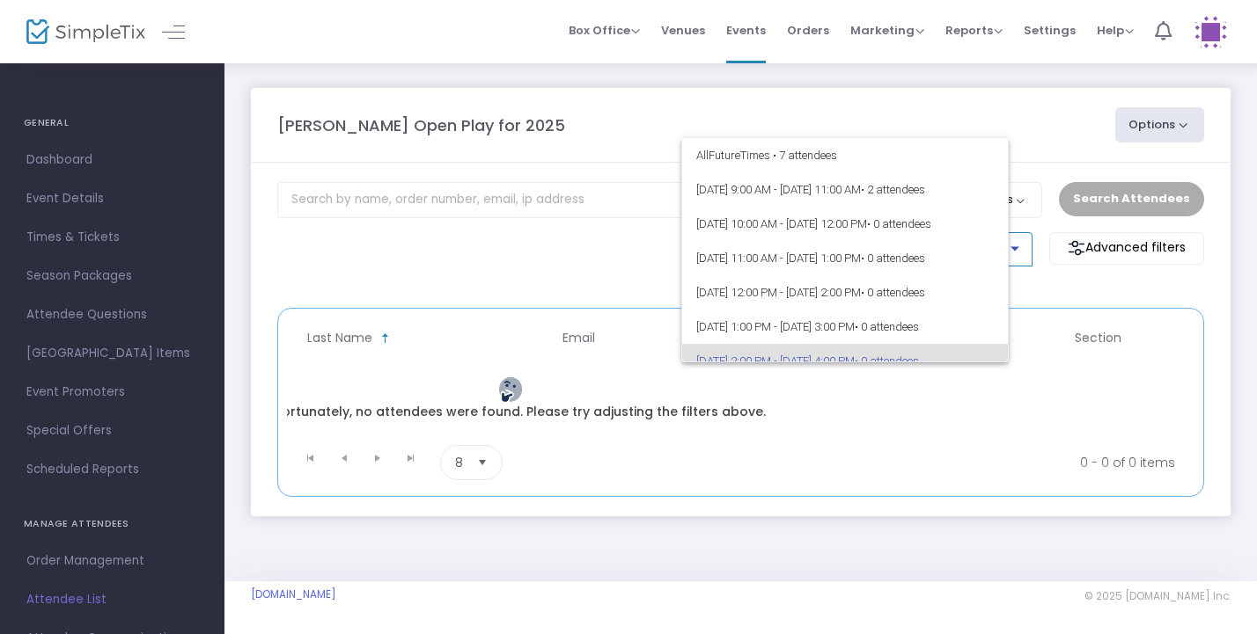
scroll to position [110, 0]
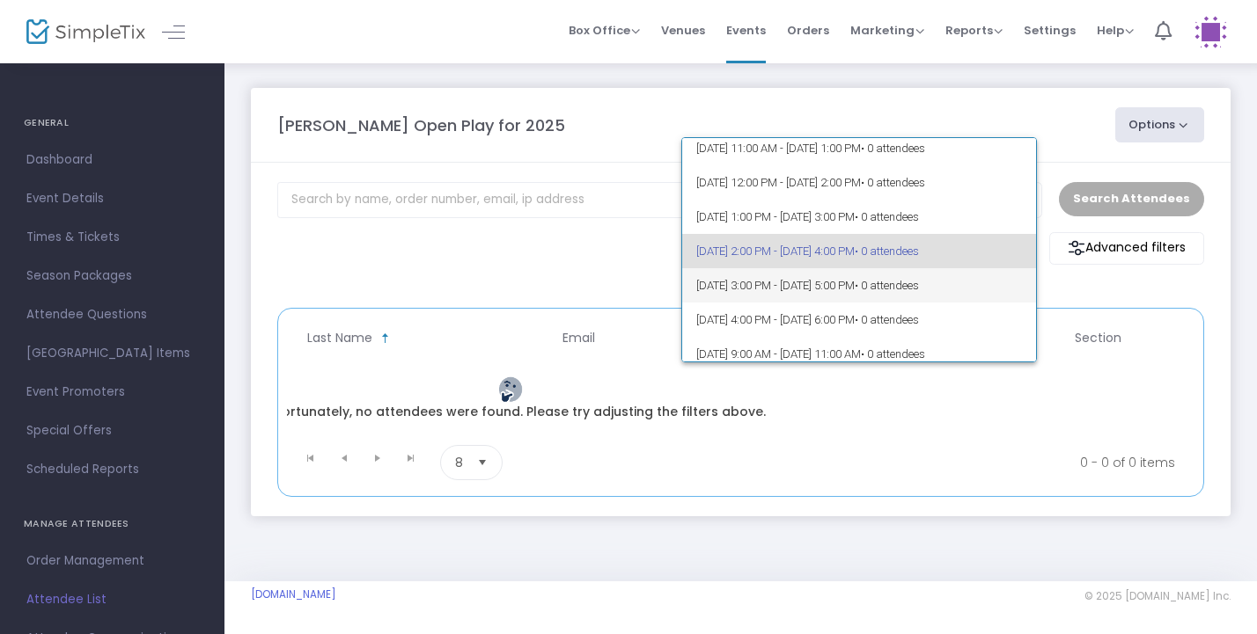
click at [919, 283] on span "• 0 attendees" at bounding box center [886, 285] width 64 height 13
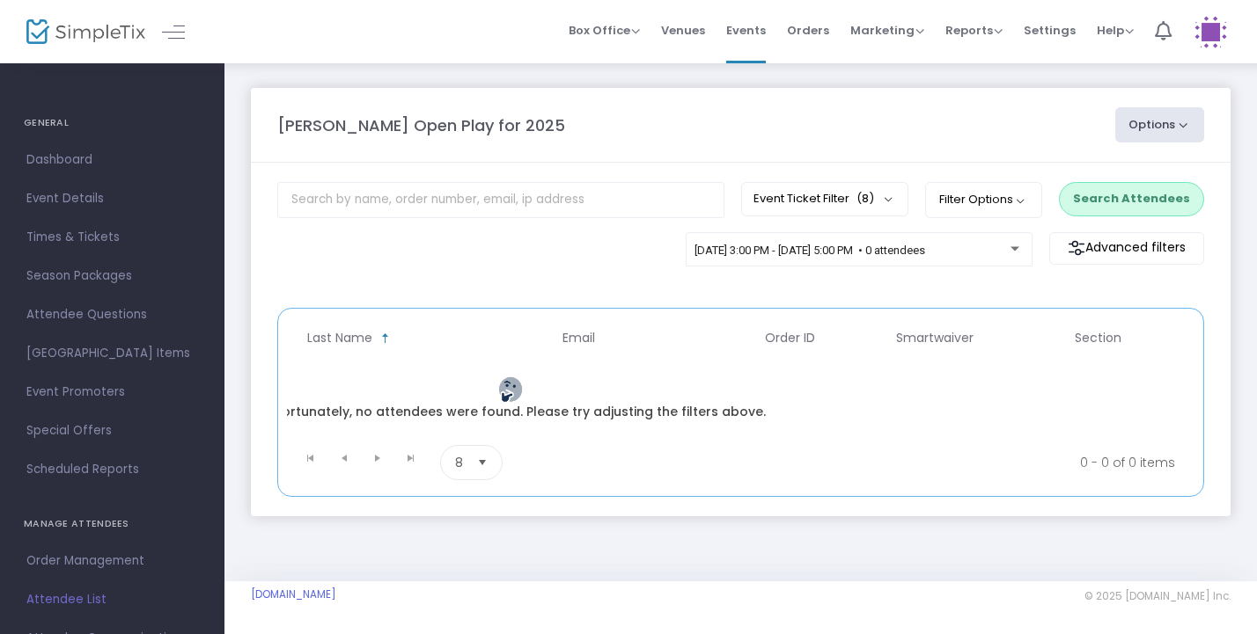
click at [1140, 193] on button "Search Attendees" at bounding box center [1131, 198] width 145 height 33
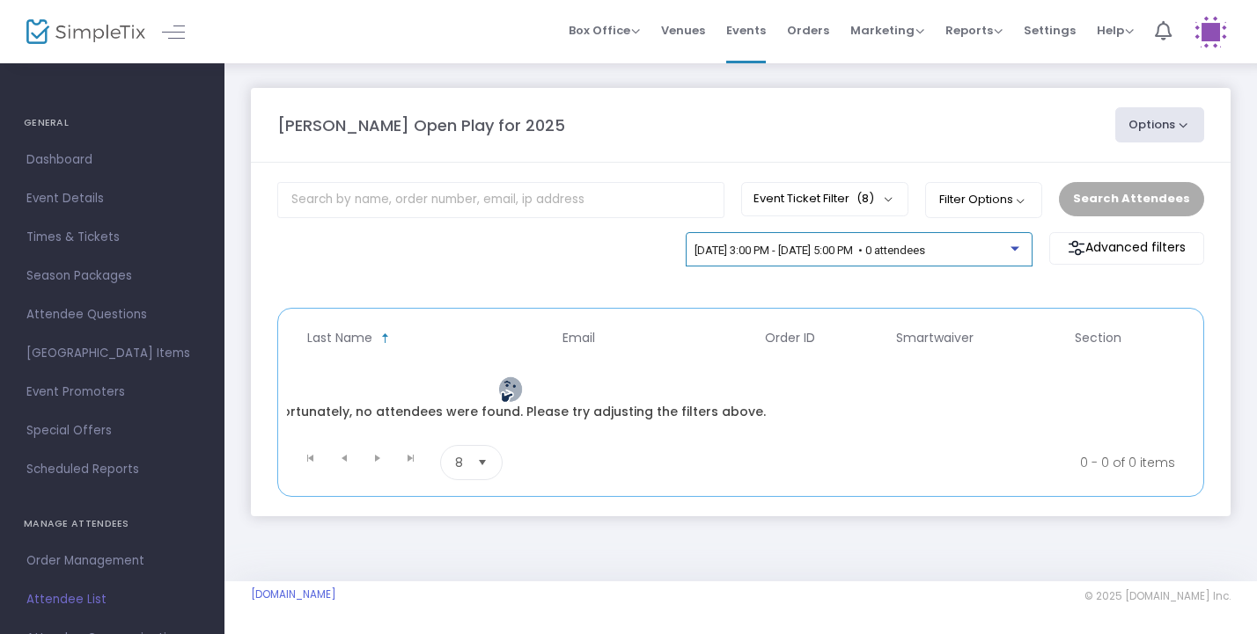
click at [925, 246] on span "10/14/2025 @ 3:00 PM - 10/14/2025 @ 5:00 PM • 0 attendees" at bounding box center [809, 250] width 231 height 13
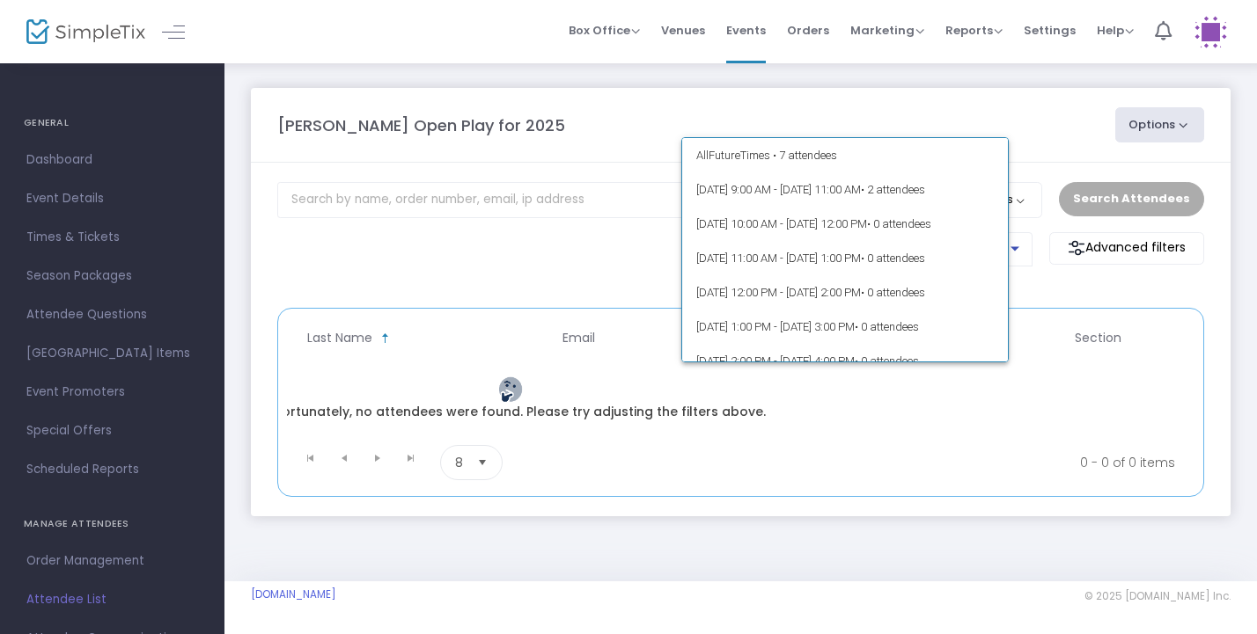
scroll to position [144, 0]
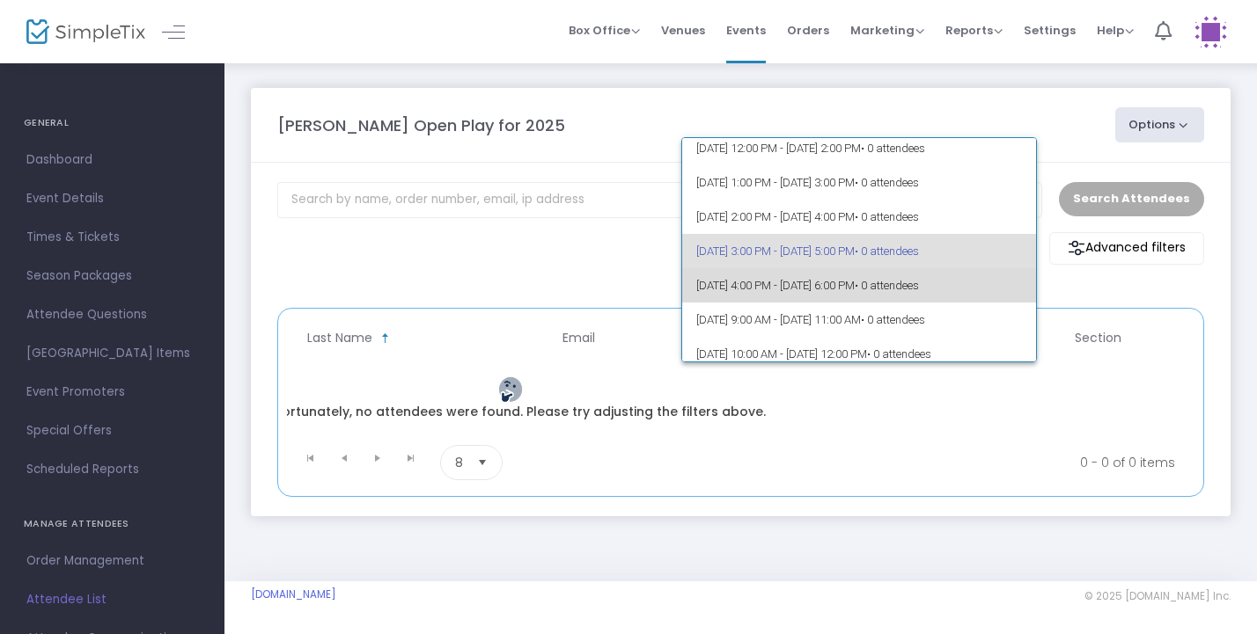
click at [986, 277] on span "10/14/2025 @ 4:00 PM - 10/14/2025 @ 6:00 PM • 0 attendees" at bounding box center [859, 285] width 326 height 34
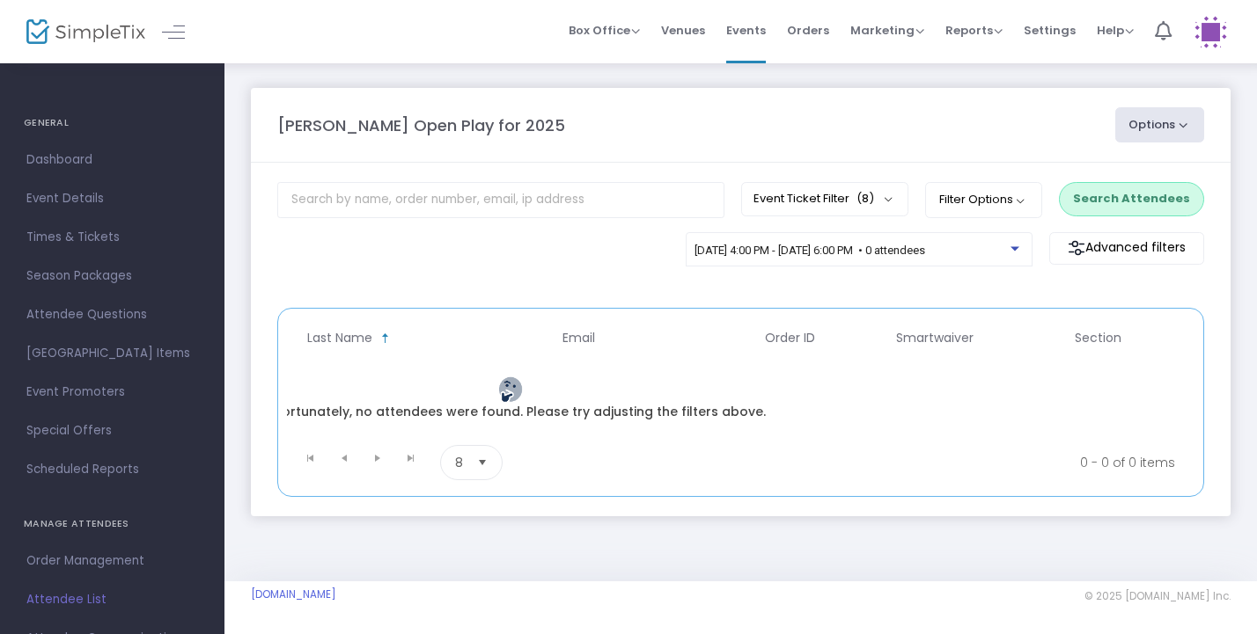
click at [1087, 207] on button "Search Attendees" at bounding box center [1131, 198] width 145 height 33
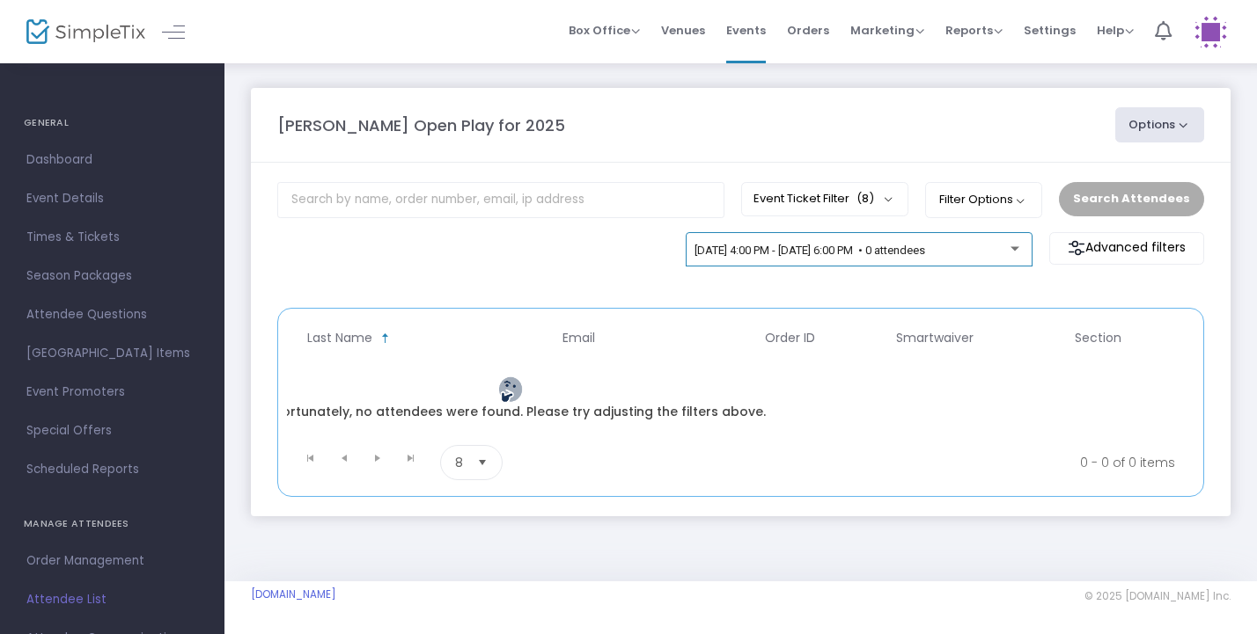
click at [925, 247] on span "10/14/2025 @ 4:00 PM - 10/14/2025 @ 6:00 PM • 0 attendees" at bounding box center [809, 250] width 231 height 13
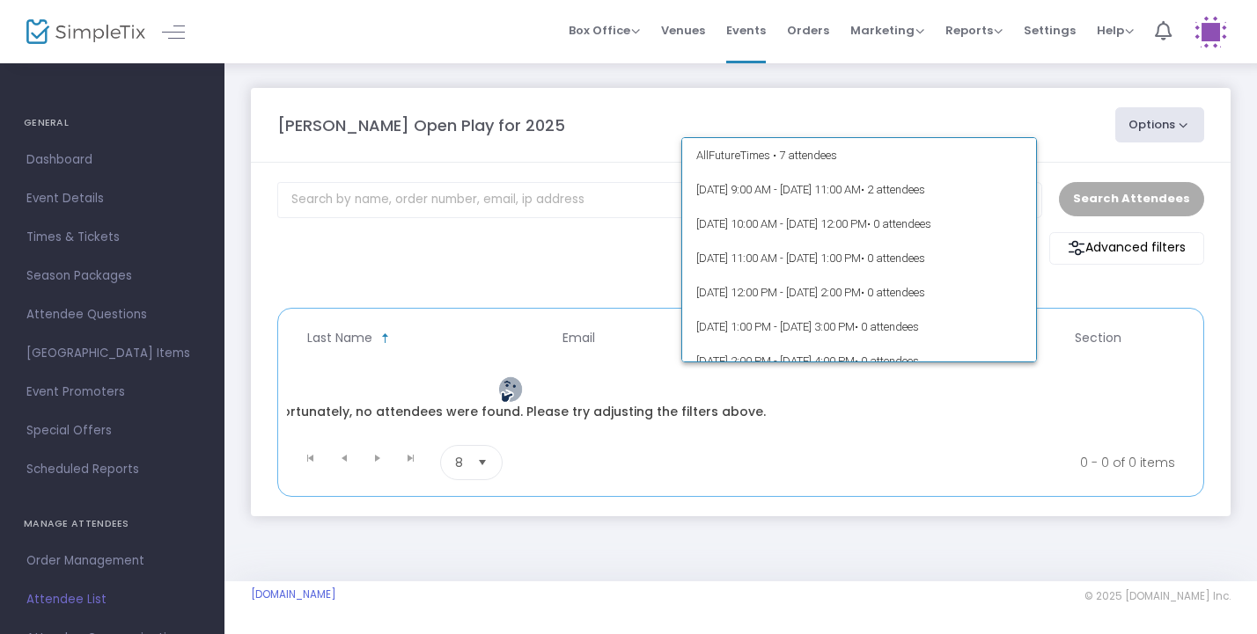
scroll to position [0, 0]
click at [925, 196] on span "• 2 attendees" at bounding box center [893, 189] width 64 height 13
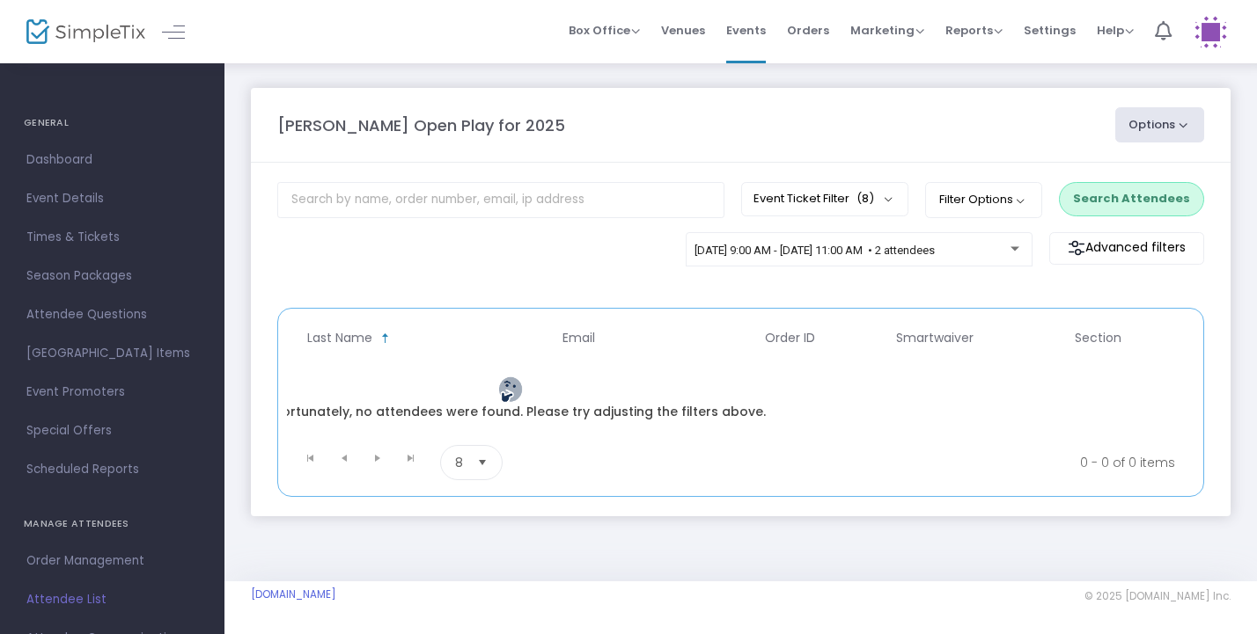
click at [1094, 203] on button "Search Attendees" at bounding box center [1131, 198] width 145 height 33
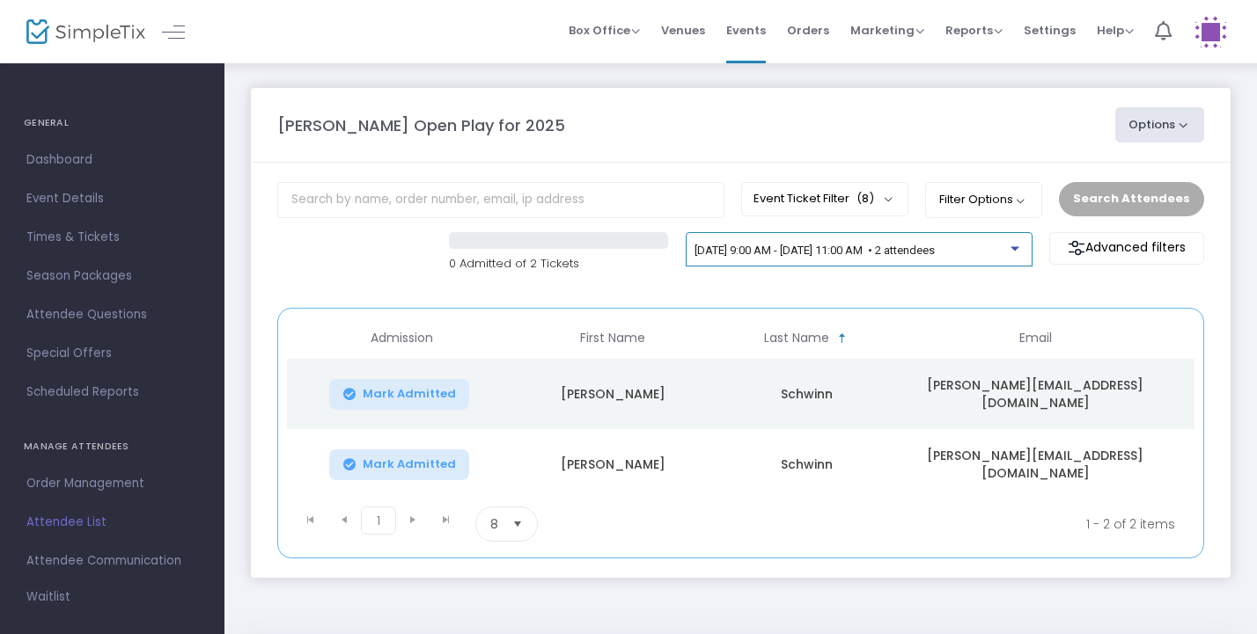
click at [813, 258] on div "[DATE] 9:00 AM - [DATE] 11:00 AM • 2 attendees" at bounding box center [852, 251] width 316 height 13
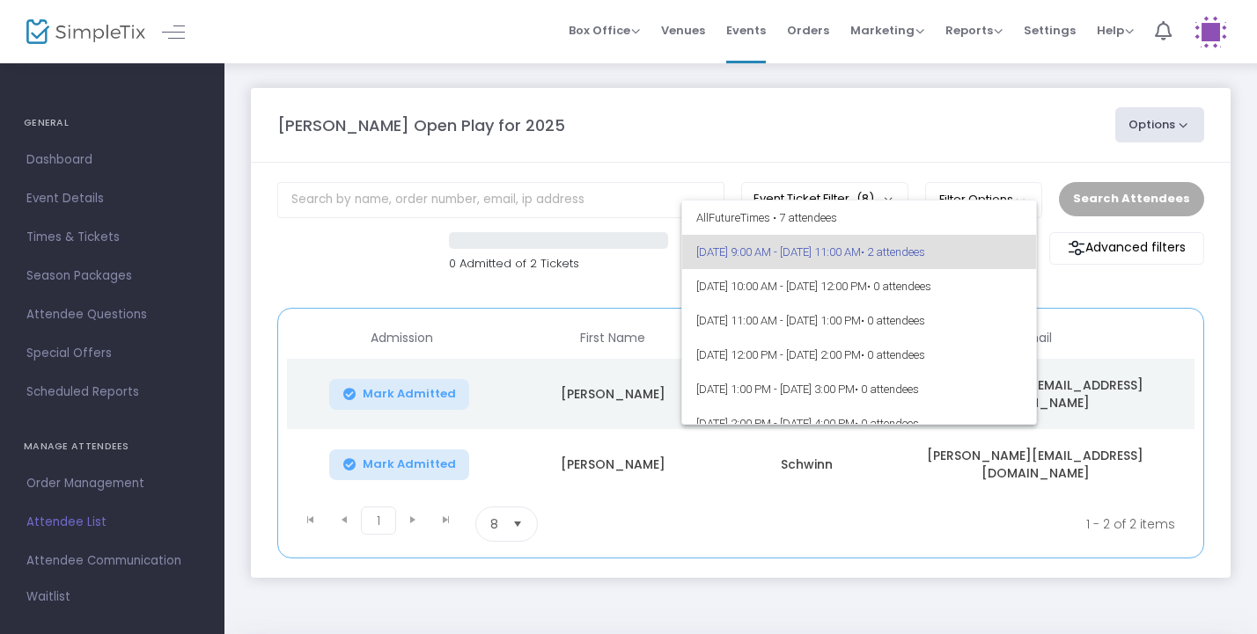
click at [530, 335] on div at bounding box center [628, 317] width 1257 height 634
